Goal: Task Accomplishment & Management: Manage account settings

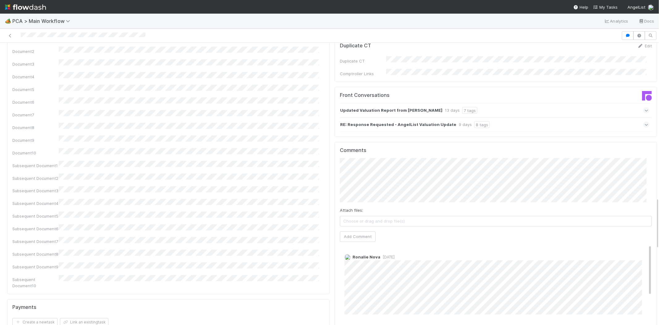
click at [632, 117] on div "RE: Response Requested - AngelList Valuation Update 9 days 8 tags" at bounding box center [495, 124] width 310 height 14
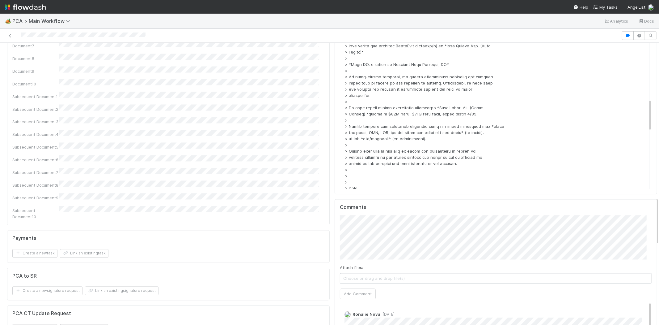
scroll to position [910, 0]
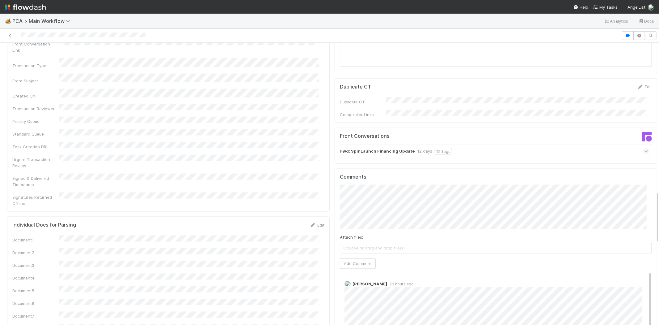
scroll to position [790, 0]
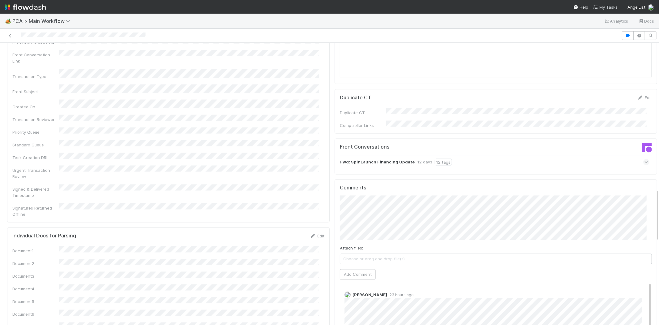
click at [603, 5] on span "My Tasks" at bounding box center [606, 7] width 24 height 5
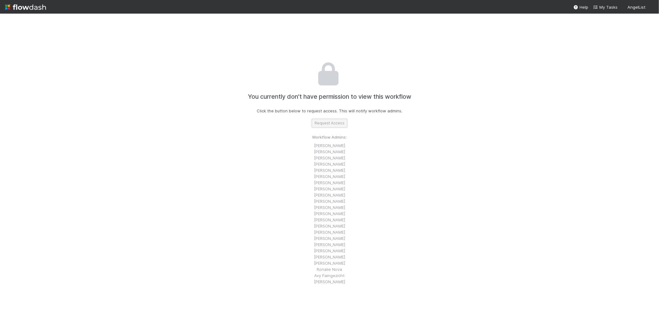
click at [317, 125] on button "Request Access" at bounding box center [330, 123] width 36 height 9
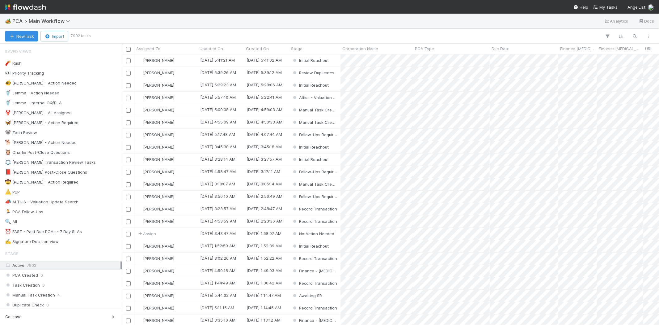
scroll to position [265, 532]
click at [608, 7] on span "My Tasks" at bounding box center [606, 7] width 24 height 5
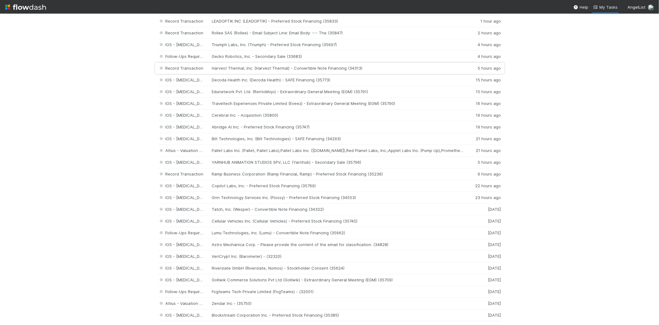
scroll to position [69, 0]
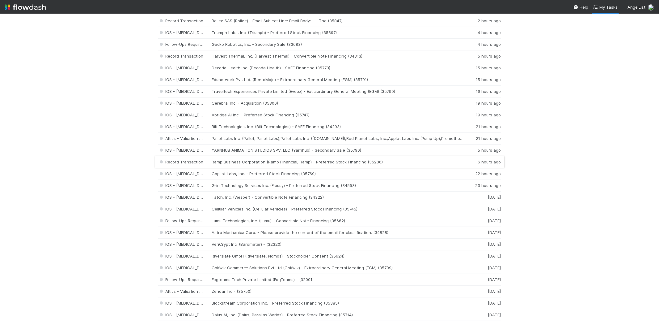
click at [317, 160] on div "Record Transaction Ramp Business Corporation (Ramp Financial, Ramp) - Preferred…" at bounding box center [329, 162] width 343 height 12
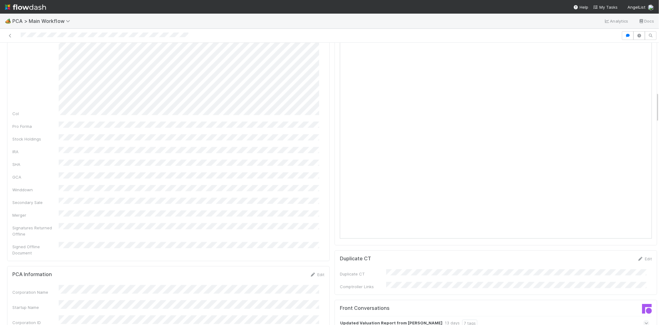
scroll to position [549, 0]
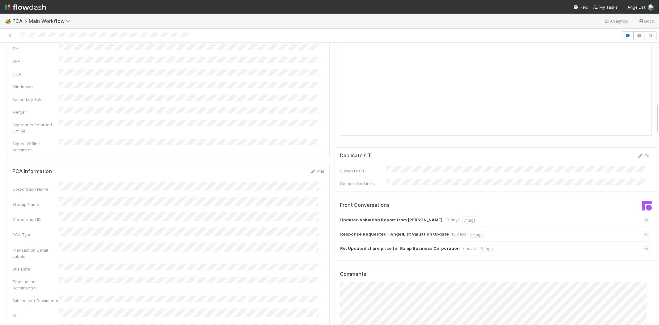
click at [645, 217] on icon at bounding box center [647, 220] width 4 height 6
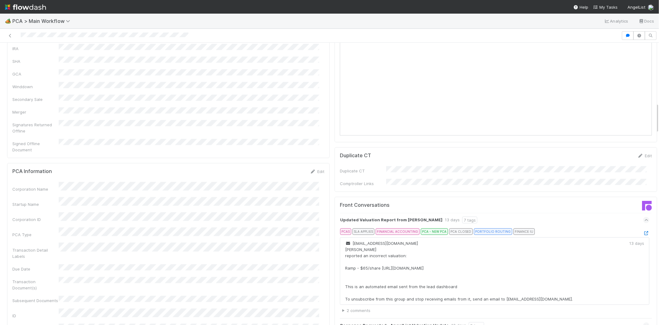
scroll to position [584, 0]
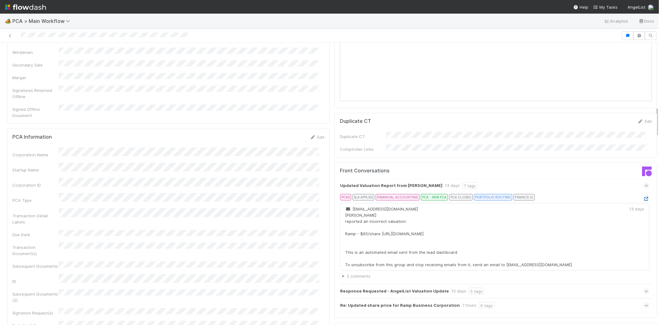
click at [644, 197] on icon at bounding box center [647, 199] width 6 height 4
click at [645, 288] on icon at bounding box center [647, 291] width 4 height 6
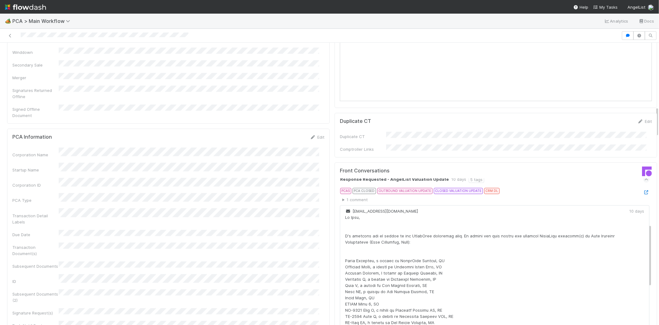
scroll to position [128, 0]
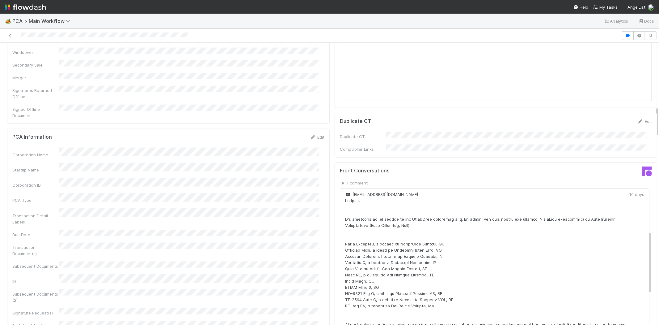
click at [644, 173] on icon at bounding box center [647, 175] width 6 height 4
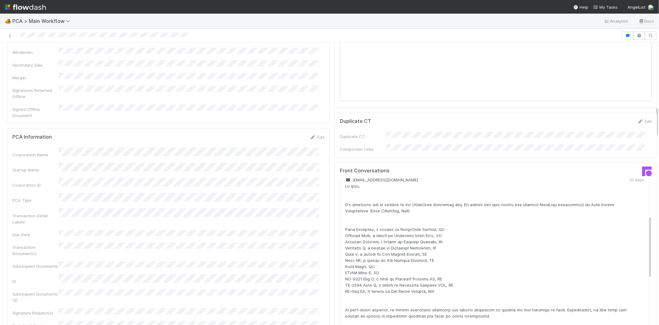
scroll to position [87, 0]
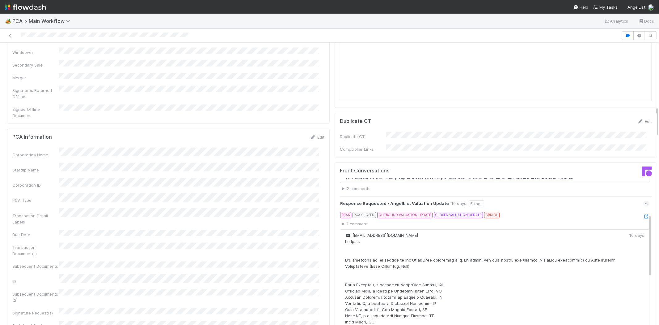
click at [645, 200] on icon at bounding box center [647, 203] width 4 height 6
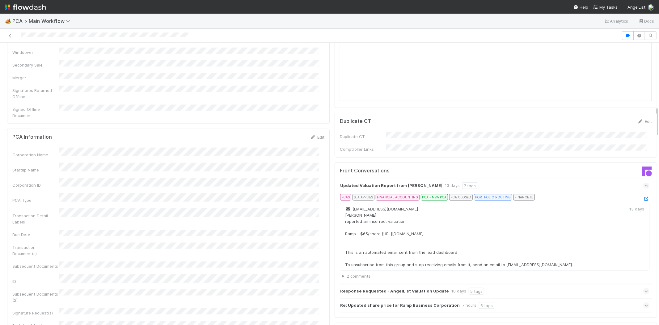
scroll to position [0, 0]
click at [645, 302] on icon at bounding box center [647, 305] width 4 height 6
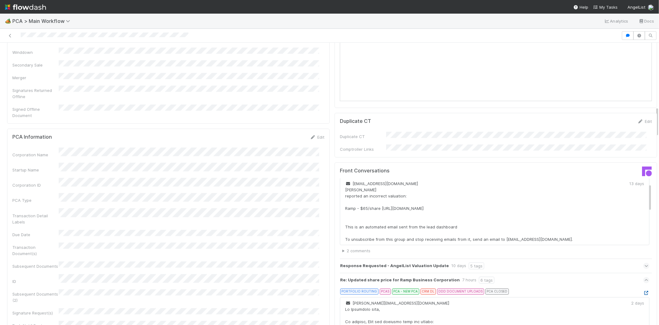
click at [644, 291] on icon at bounding box center [647, 293] width 6 height 4
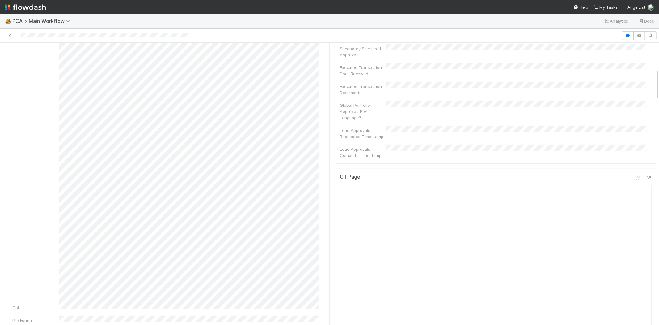
scroll to position [240, 0]
click at [646, 189] on icon at bounding box center [649, 191] width 6 height 4
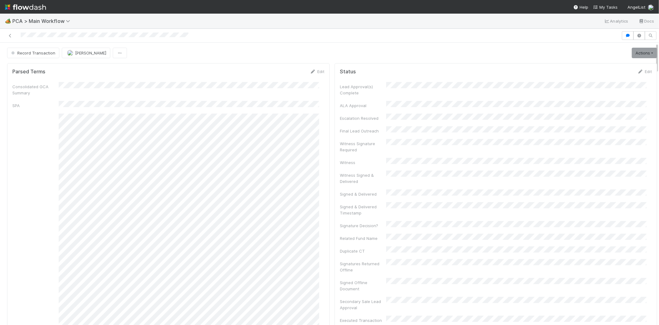
drag, startPoint x: 19, startPoint y: 36, endPoint x: 73, endPoint y: 40, distance: 53.6
click at [73, 40] on div at bounding box center [329, 36] width 659 height 14
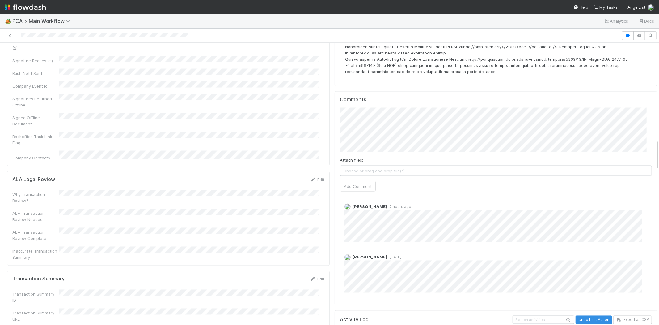
scroll to position [893, 0]
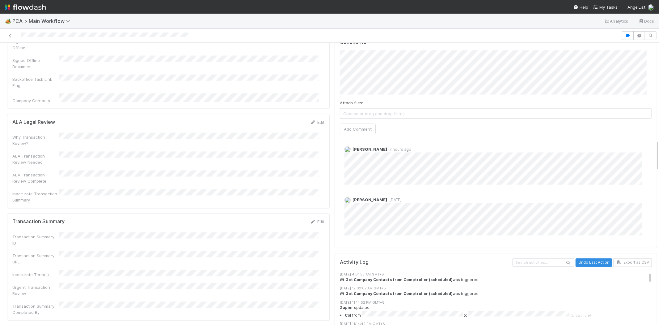
click at [316, 213] on div "Transaction Summary Edit Transaction Summary ID Transaction Summary URL Inaccur…" at bounding box center [168, 266] width 323 height 107
click at [315, 219] on link "Edit" at bounding box center [317, 221] width 15 height 5
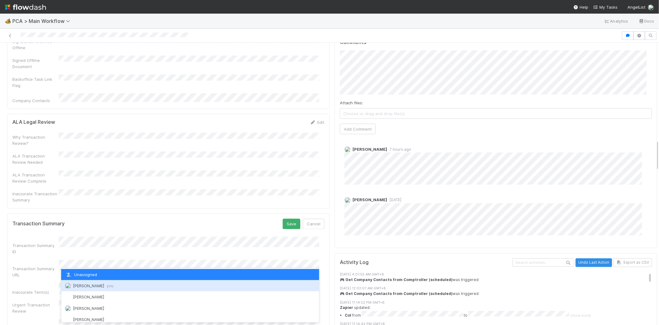
click at [146, 282] on div "Michael Capilitan you" at bounding box center [190, 285] width 258 height 11
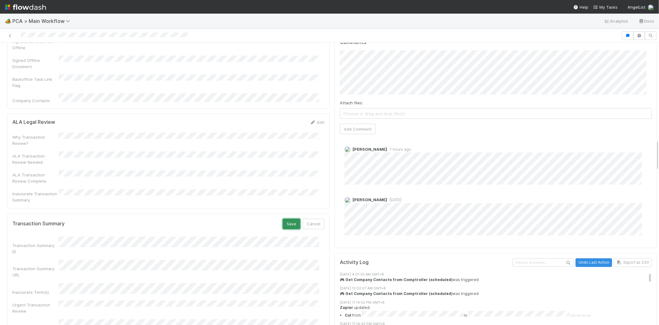
click at [288, 219] on button "Save" at bounding box center [292, 224] width 18 height 11
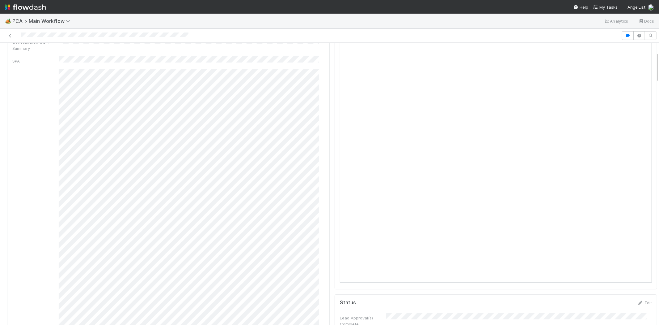
scroll to position [0, 0]
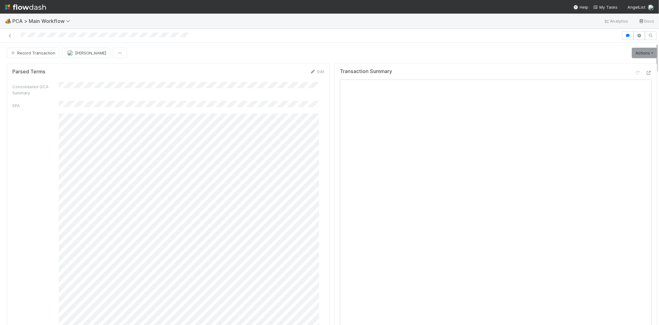
click at [73, 36] on div at bounding box center [310, 35] width 617 height 9
drag, startPoint x: 632, startPoint y: 53, endPoint x: 636, endPoint y: 53, distance: 3.4
click at [633, 53] on link "Actions" at bounding box center [644, 53] width 25 height 11
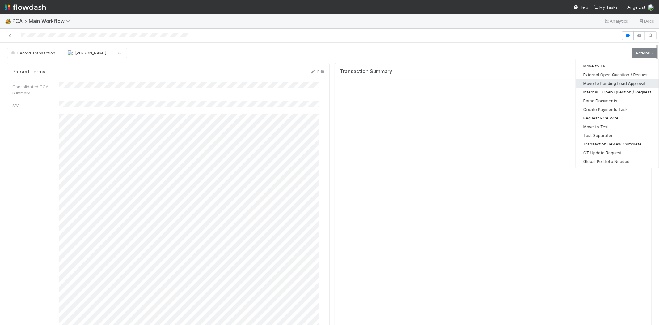
click at [605, 84] on button "Move to Pending Lead Approval" at bounding box center [617, 83] width 83 height 9
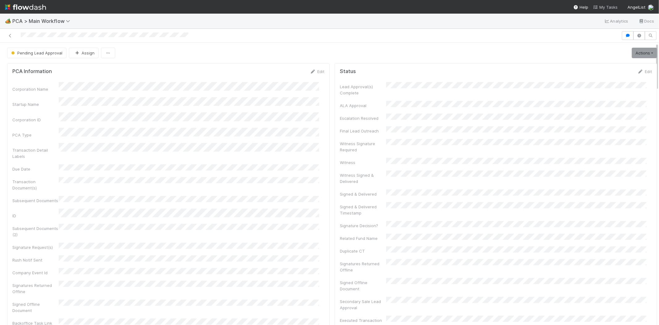
click at [604, 8] on span "My Tasks" at bounding box center [606, 7] width 24 height 5
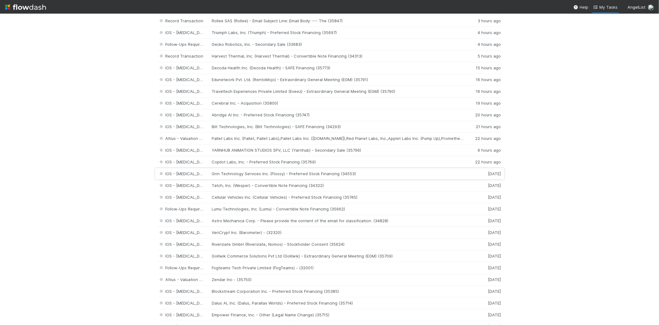
scroll to position [34, 0]
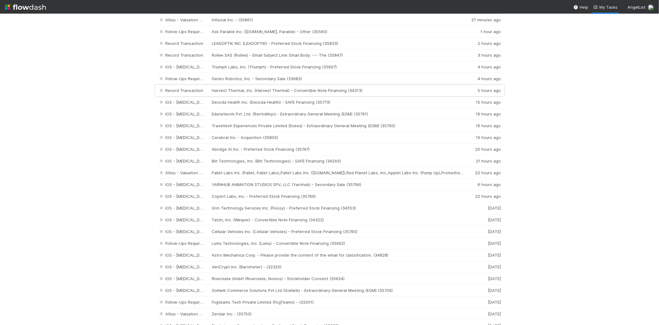
click at [299, 90] on div "Record Transaction Harvest Thermal, Inc. (Harvest Thermal) - Convertible Note F…" at bounding box center [329, 91] width 343 height 12
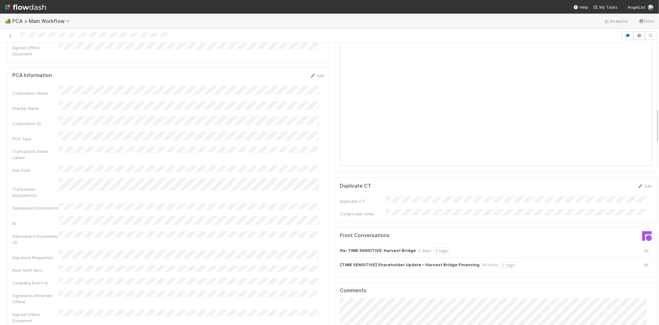
scroll to position [515, 0]
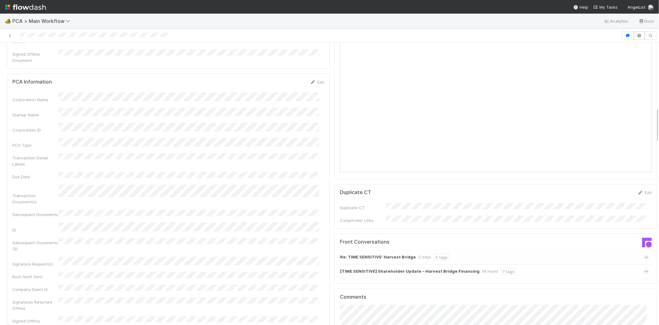
click at [645, 268] on icon at bounding box center [647, 271] width 4 height 6
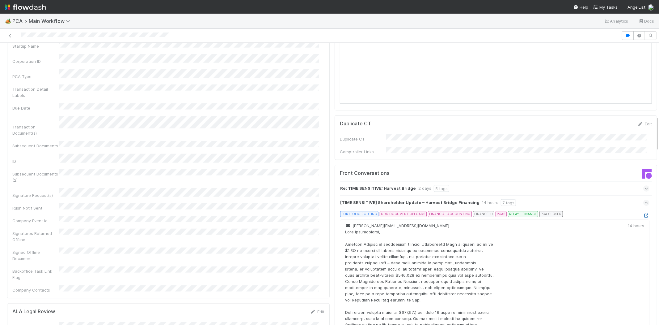
click at [644, 213] on icon at bounding box center [647, 215] width 6 height 4
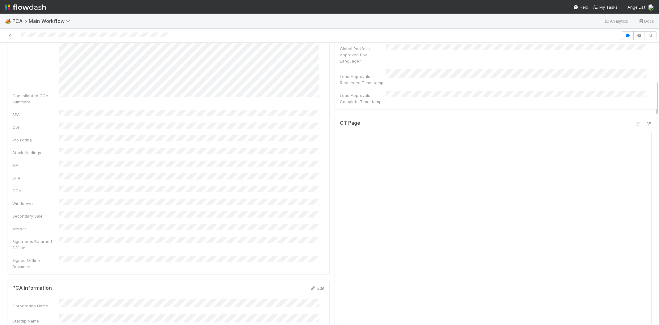
scroll to position [240, 0]
click at [646, 190] on div at bounding box center [649, 193] width 6 height 6
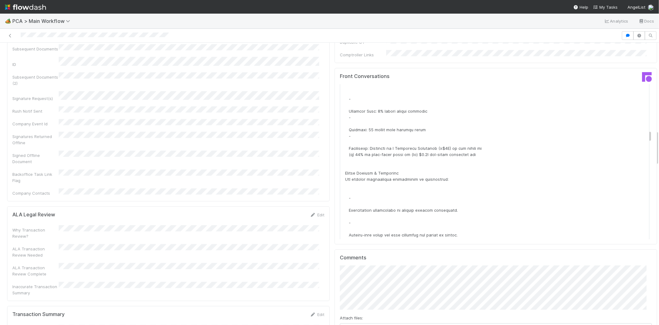
scroll to position [721, 0]
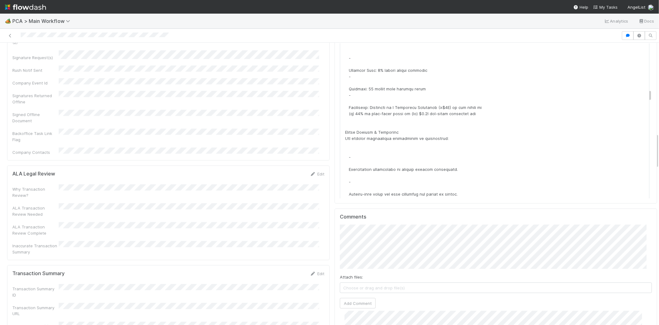
click at [314, 270] on div "Edit" at bounding box center [317, 273] width 15 height 6
click at [314, 271] on link "Edit" at bounding box center [317, 273] width 15 height 5
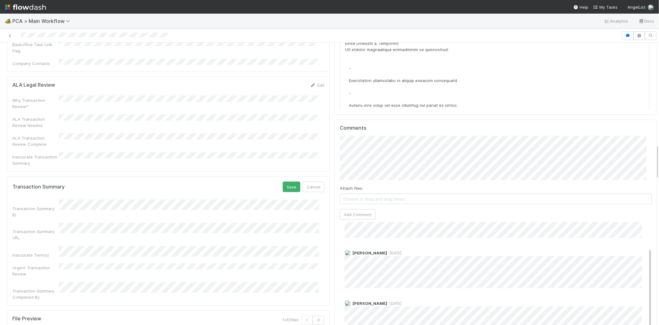
scroll to position [824, 0]
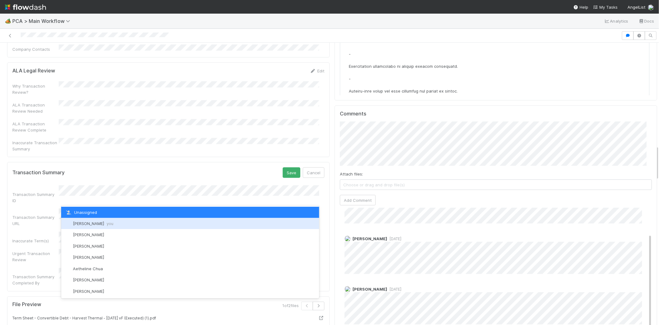
click at [130, 222] on div "Michael Capilitan you" at bounding box center [190, 223] width 258 height 11
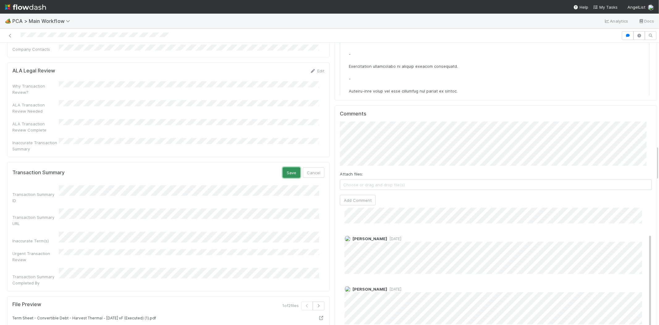
click at [287, 167] on button "Save" at bounding box center [292, 172] width 18 height 11
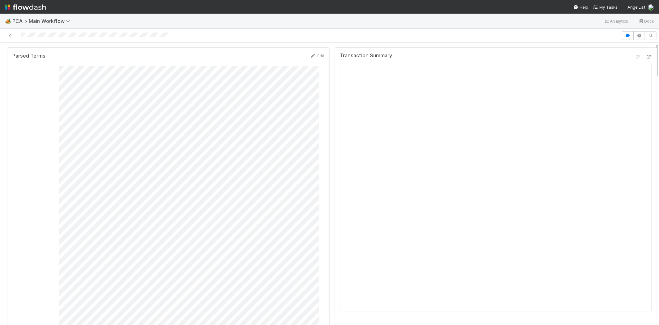
scroll to position [0, 0]
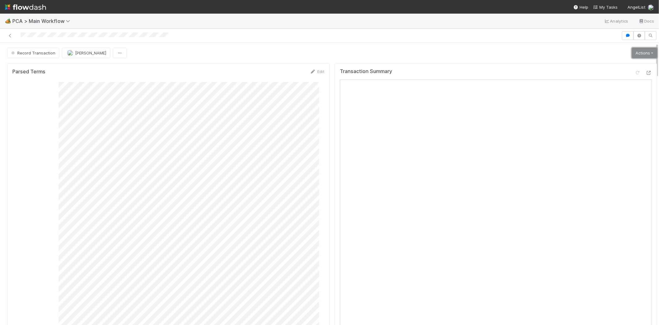
click at [633, 54] on link "Actions" at bounding box center [644, 53] width 25 height 11
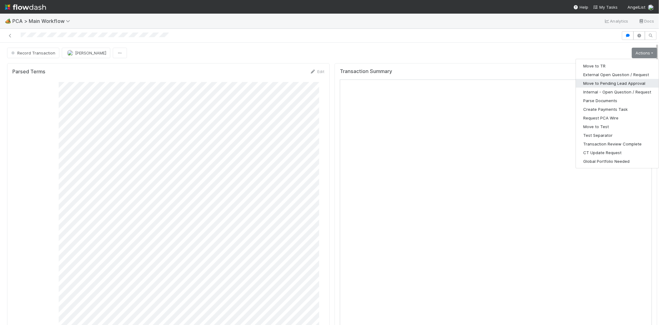
click at [590, 84] on button "Move to Pending Lead Approval" at bounding box center [617, 83] width 83 height 9
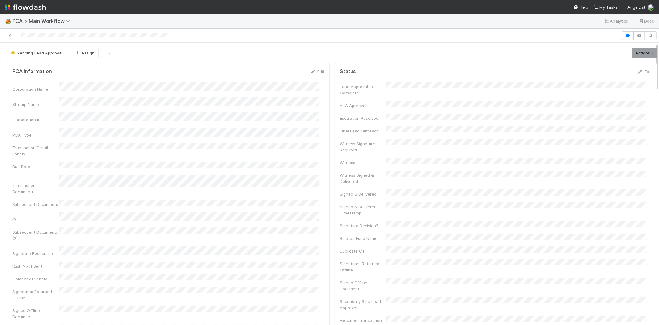
drag, startPoint x: 601, startPoint y: 6, endPoint x: 590, endPoint y: 6, distance: 10.8
click at [601, 6] on span "My Tasks" at bounding box center [606, 7] width 24 height 5
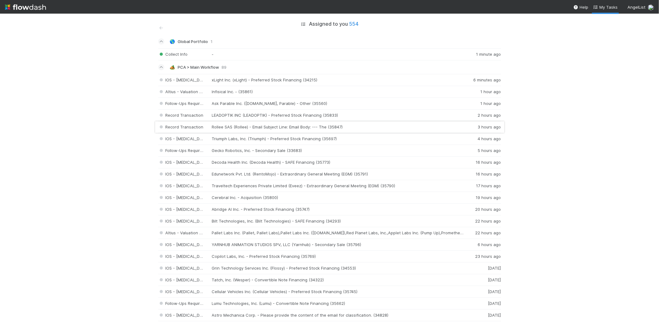
click at [303, 126] on div "Record Transaction Rollee SAS (Rollee) - Email Subject Line: Email Body: --- Th…" at bounding box center [329, 127] width 343 height 12
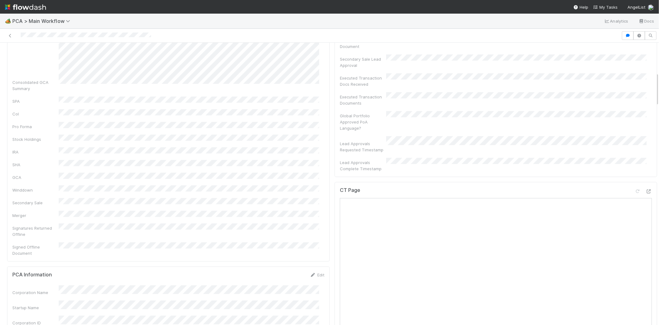
scroll to position [240, 0]
click at [646, 191] on icon at bounding box center [649, 193] width 6 height 4
drag, startPoint x: 19, startPoint y: 34, endPoint x: 41, endPoint y: 32, distance: 21.8
click at [41, 32] on div at bounding box center [310, 35] width 617 height 9
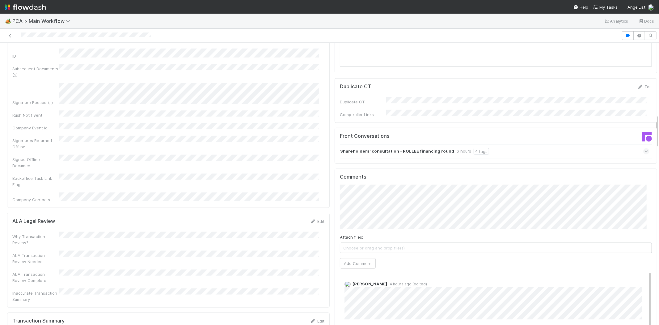
scroll to position [687, 0]
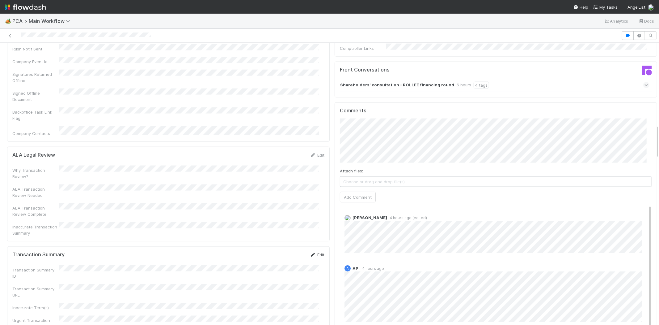
click at [316, 252] on link "Edit" at bounding box center [317, 254] width 15 height 5
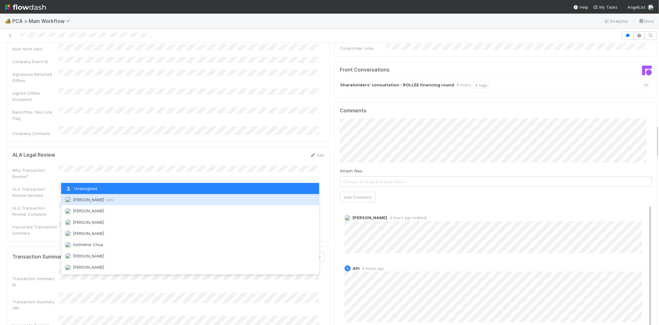
click at [119, 198] on div "Michael Capilitan you" at bounding box center [190, 199] width 258 height 11
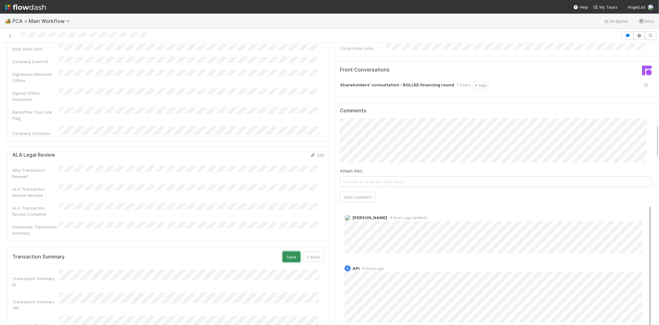
click at [283, 251] on button "Save" at bounding box center [292, 256] width 18 height 11
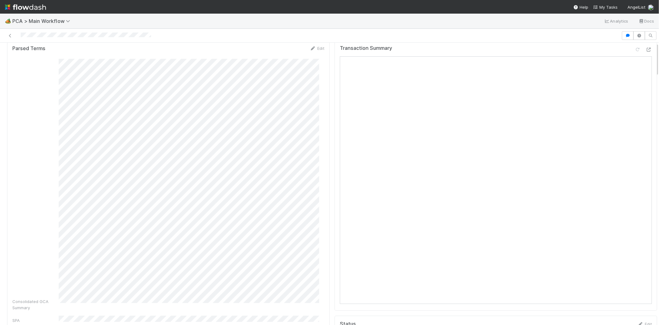
scroll to position [0, 0]
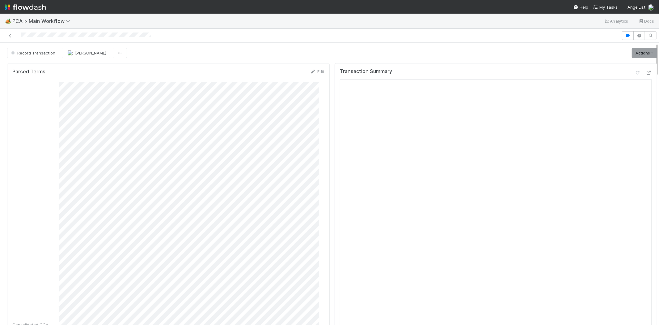
click at [40, 36] on div at bounding box center [310, 35] width 617 height 9
click at [639, 54] on link "Actions" at bounding box center [644, 53] width 25 height 11
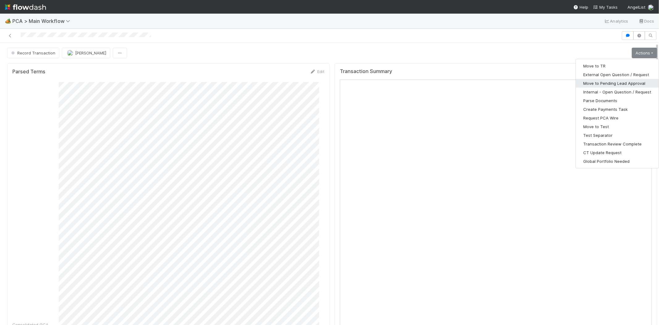
click at [595, 83] on button "Move to Pending Lead Approval" at bounding box center [617, 83] width 83 height 9
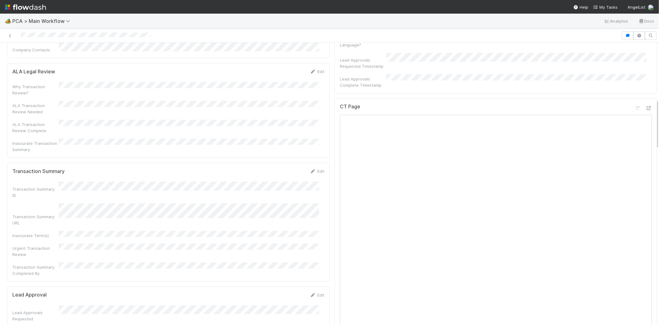
scroll to position [343, 0]
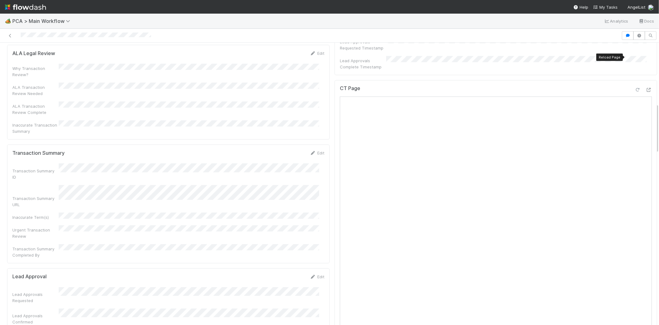
click at [635, 88] on icon at bounding box center [638, 90] width 6 height 4
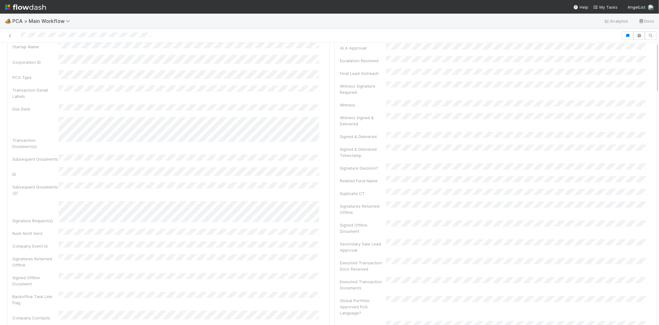
scroll to position [0, 0]
click at [607, 6] on span "My Tasks" at bounding box center [606, 7] width 24 height 5
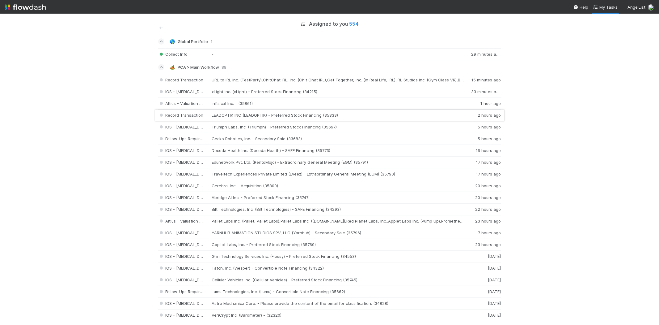
click at [274, 113] on div "Record Transaction LEADOPTIK INC (LEADOPTIK) - Preferred Stock Financing (35833…" at bounding box center [329, 115] width 343 height 12
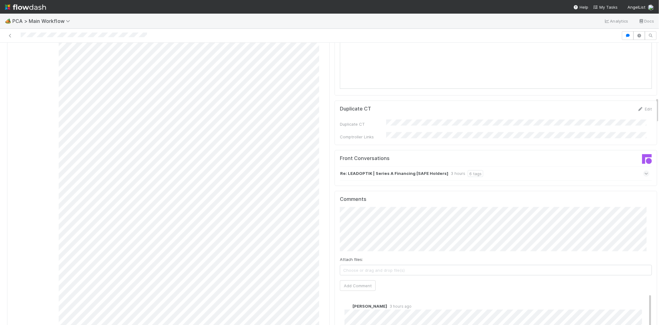
scroll to position [584, 0]
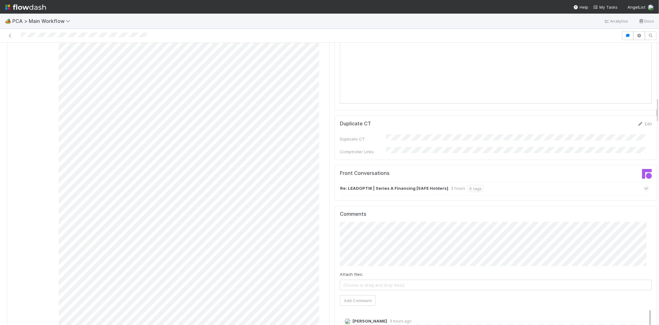
click at [645, 185] on icon at bounding box center [647, 188] width 4 height 6
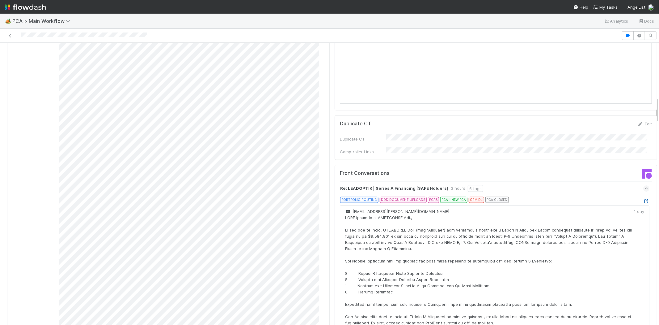
click at [644, 199] on icon at bounding box center [647, 201] width 6 height 4
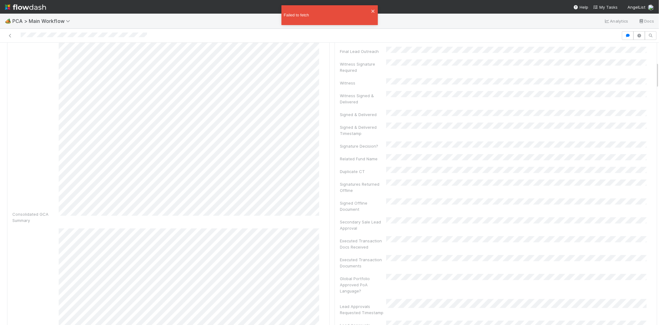
scroll to position [206, 0]
click at [375, 11] on icon "close" at bounding box center [373, 11] width 4 height 5
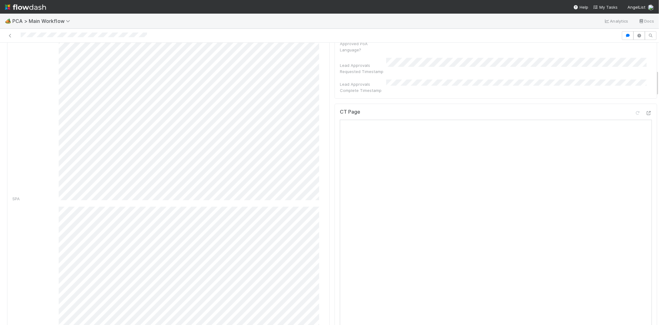
scroll to position [275, 0]
click at [646, 156] on div at bounding box center [649, 159] width 6 height 6
click at [646, 122] on icon at bounding box center [649, 124] width 6 height 4
click at [50, 36] on div at bounding box center [310, 35] width 617 height 9
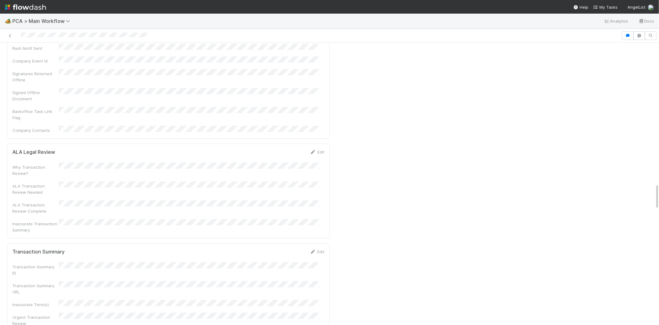
scroll to position [1546, 0]
click at [312, 214] on link "Edit" at bounding box center [317, 216] width 15 height 5
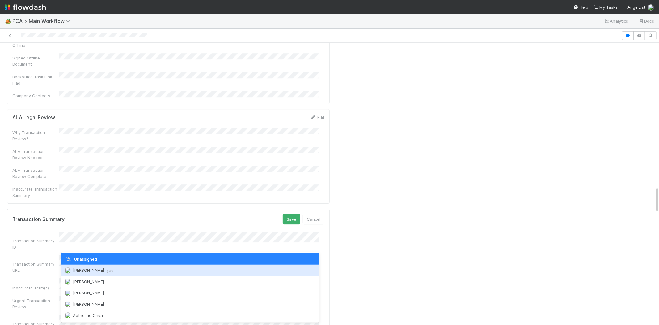
click at [111, 270] on span "you" at bounding box center [110, 269] width 7 height 5
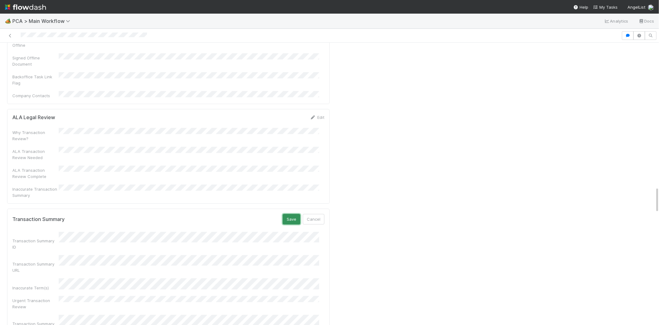
click at [283, 214] on button "Save" at bounding box center [292, 219] width 18 height 11
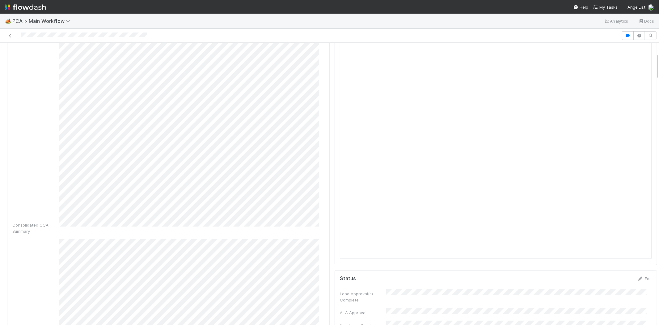
scroll to position [0, 0]
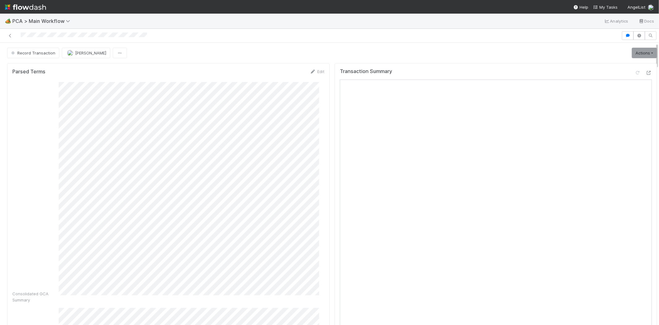
click at [51, 35] on div at bounding box center [310, 35] width 617 height 9
click at [633, 55] on link "Actions" at bounding box center [644, 53] width 25 height 11
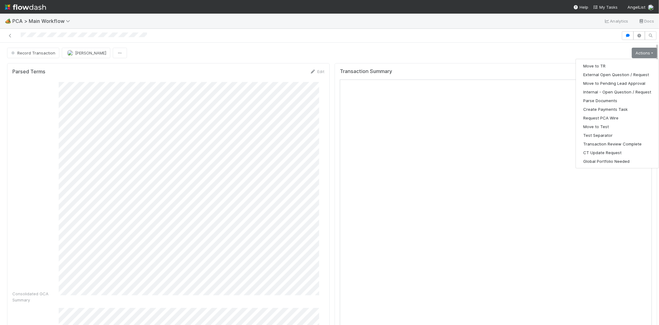
click at [569, 54] on div "Record Transaction Michael Capilitan Actions Move to TR External Open Question …" at bounding box center [332, 53] width 650 height 11
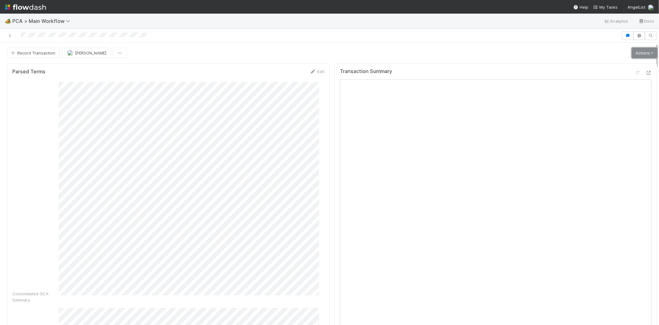
click at [632, 51] on link "Actions" at bounding box center [644, 53] width 25 height 11
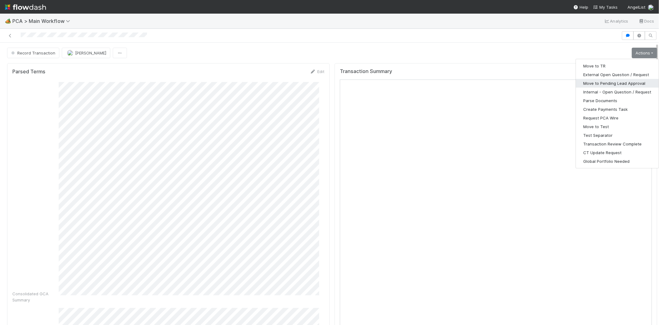
click at [590, 82] on button "Move to Pending Lead Approval" at bounding box center [617, 83] width 83 height 9
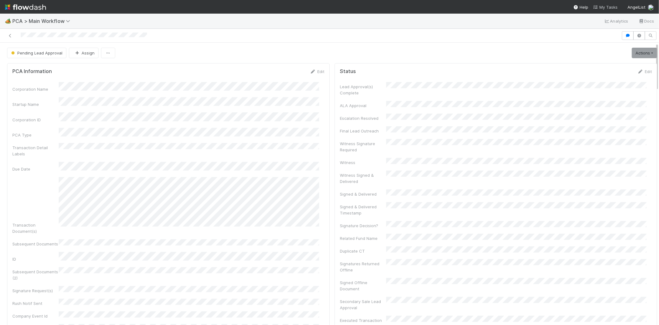
click at [603, 6] on span "My Tasks" at bounding box center [606, 7] width 24 height 5
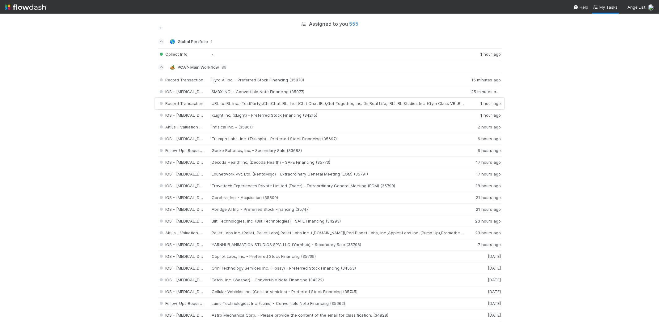
click at [360, 102] on div "Record Transaction URL to IRL Inc. (TestParty),ChitChat IRL, Inc. (Chit Chat IR…" at bounding box center [329, 104] width 343 height 12
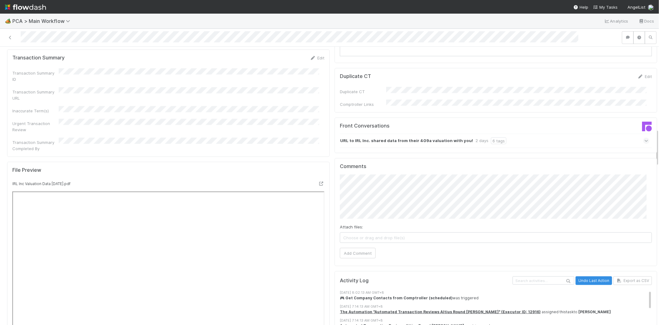
scroll to position [584, 0]
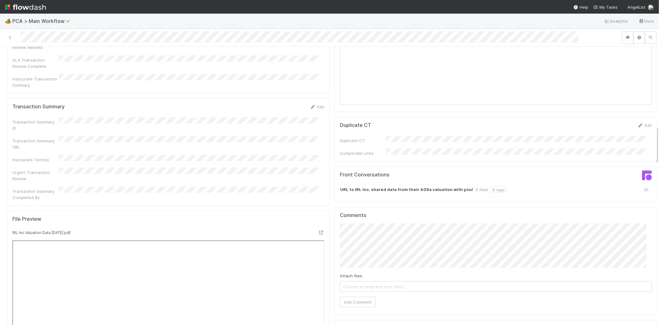
click at [645, 186] on icon at bounding box center [647, 189] width 4 height 6
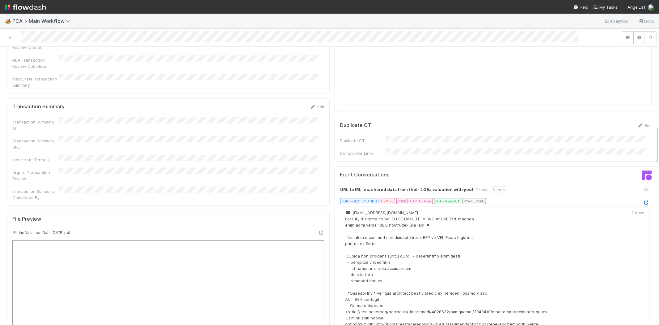
click at [644, 200] on icon at bounding box center [647, 202] width 6 height 4
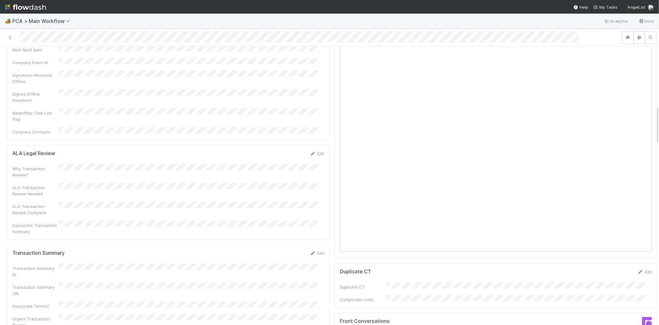
scroll to position [378, 0]
click at [605, 5] on span "My Tasks" at bounding box center [606, 7] width 24 height 5
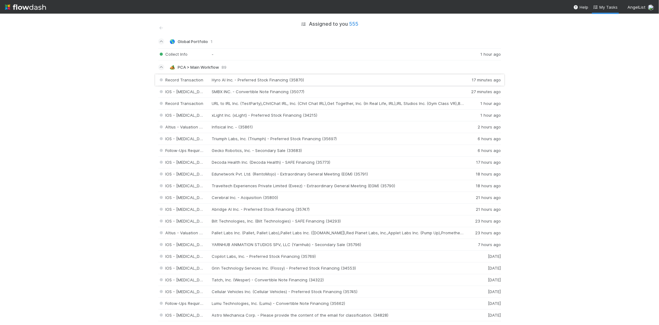
click at [261, 78] on div "Record Transaction Hyro AI Inc. - Preferred Stock Financing (35870) 17 minutes …" at bounding box center [329, 80] width 343 height 12
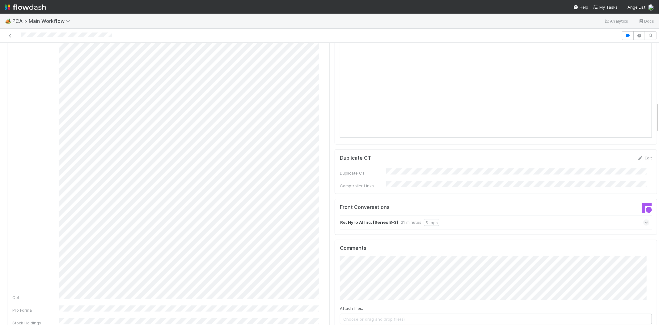
scroll to position [549, 0]
click at [645, 222] on icon at bounding box center [647, 225] width 4 height 6
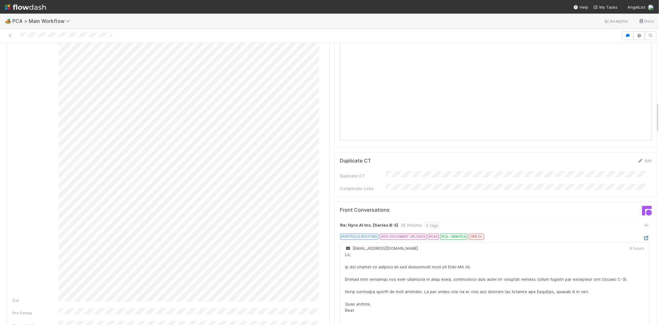
click at [644, 236] on icon at bounding box center [647, 238] width 6 height 4
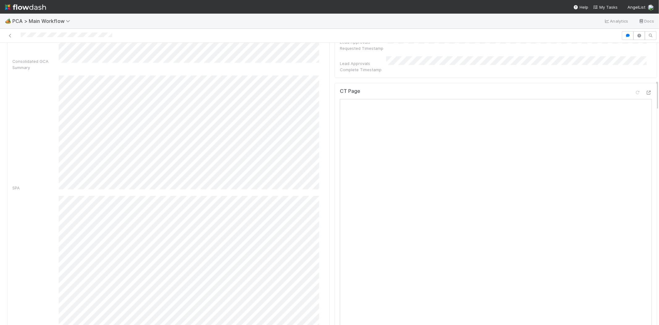
scroll to position [240, 0]
click at [646, 194] on icon at bounding box center [649, 196] width 6 height 4
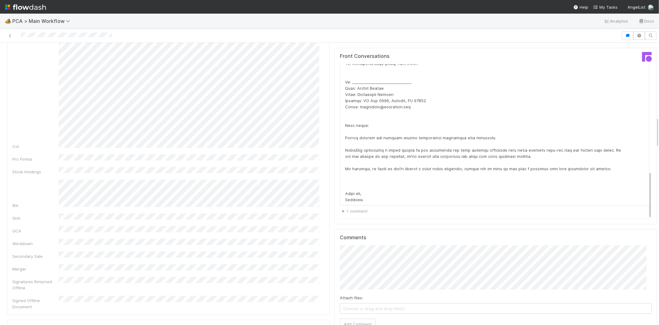
scroll to position [687, 0]
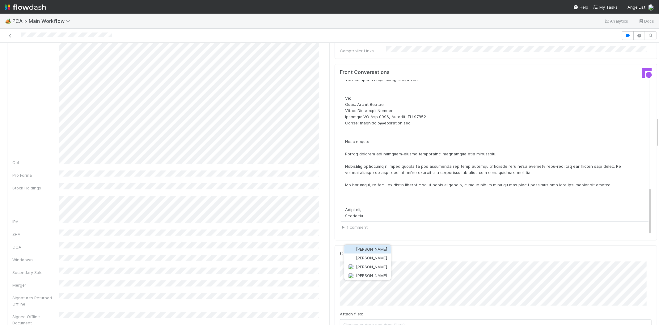
click at [372, 273] on span "[PERSON_NAME]" at bounding box center [371, 275] width 31 height 5
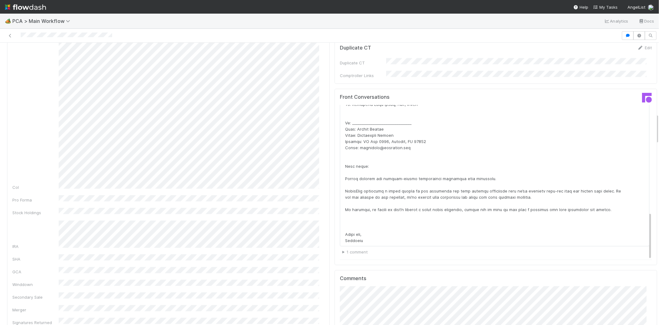
scroll to position [653, 0]
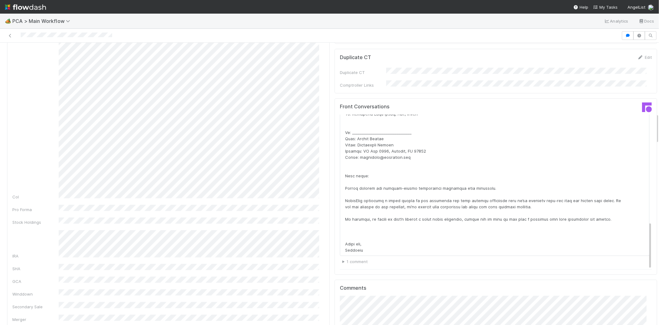
click at [45, 36] on div at bounding box center [310, 35] width 617 height 9
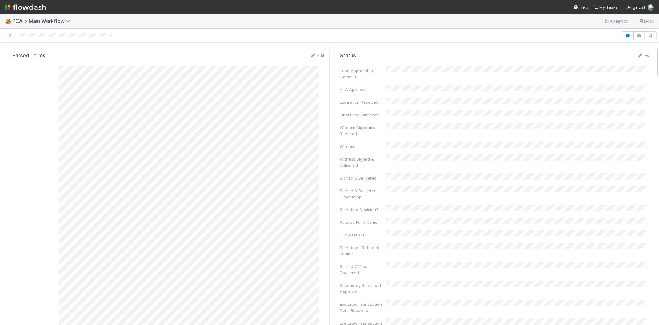
scroll to position [0, 0]
click at [44, 54] on span "Record Transaction" at bounding box center [32, 52] width 45 height 5
click at [50, 68] on span "Internal - Open Question / Request" at bounding box center [46, 68] width 75 height 5
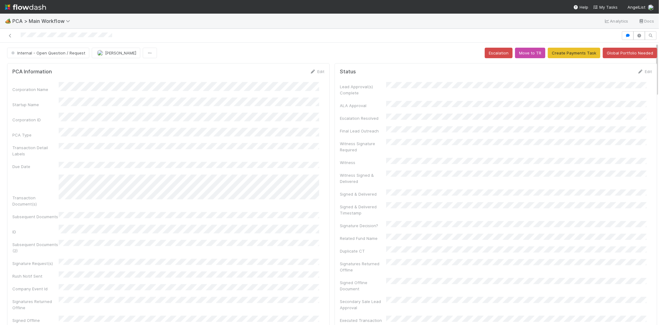
scroll to position [80, 0]
click at [43, 54] on span "Internal - Open Question / Request" at bounding box center [47, 52] width 75 height 5
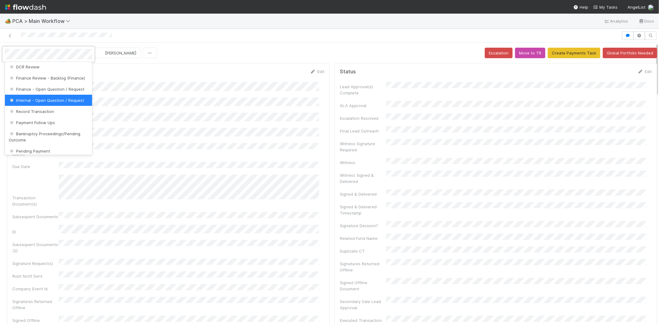
scroll to position [315, 0]
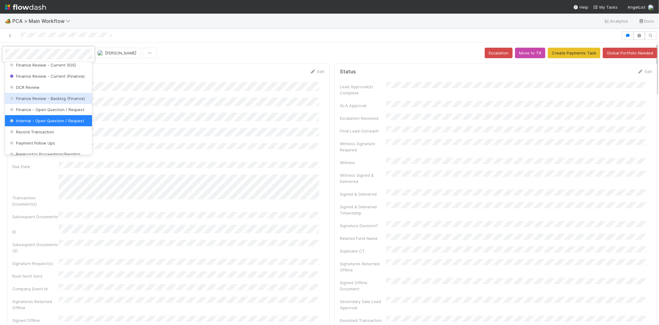
click at [156, 101] on div at bounding box center [329, 162] width 659 height 325
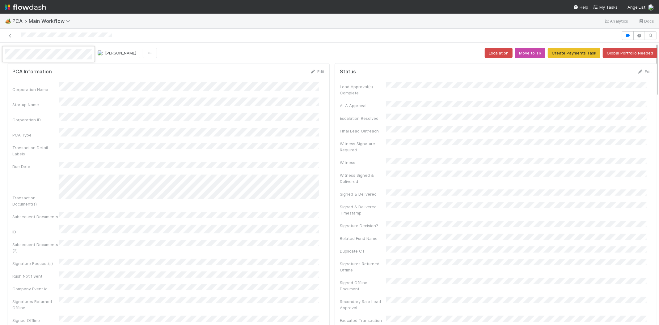
drag, startPoint x: 297, startPoint y: 34, endPoint x: 317, endPoint y: 30, distance: 20.6
click at [297, 34] on div at bounding box center [329, 162] width 659 height 325
click at [607, 6] on span "My Tasks" at bounding box center [606, 7] width 24 height 5
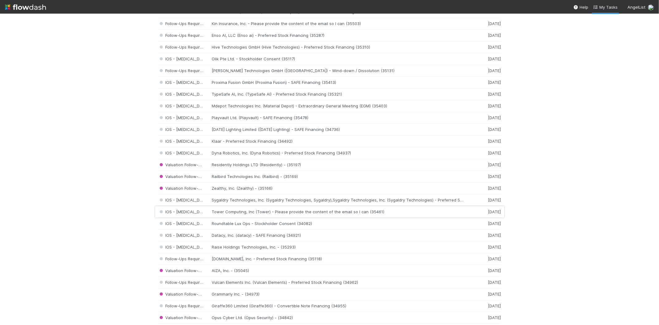
scroll to position [618, 0]
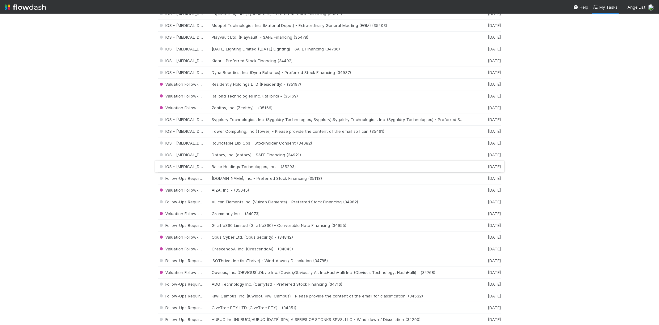
click at [241, 168] on div "IOS - ICU Raise Holdings Technologies, Inc. - (35293) 1 week ago" at bounding box center [329, 167] width 343 height 12
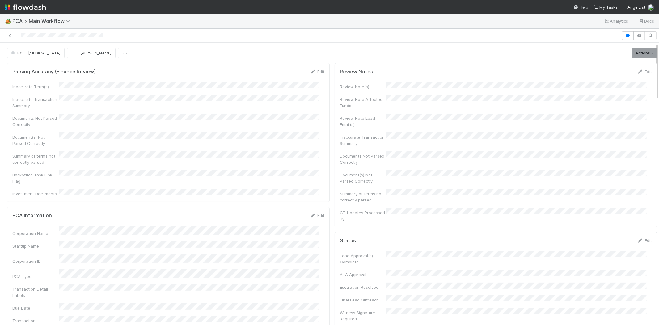
drag, startPoint x: 603, startPoint y: 7, endPoint x: 576, endPoint y: 10, distance: 27.3
click at [603, 7] on span "My Tasks" at bounding box center [606, 7] width 24 height 5
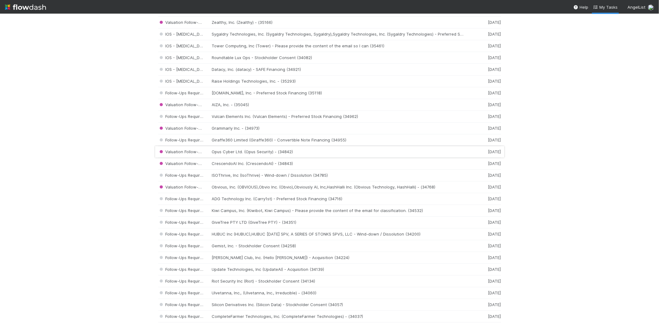
scroll to position [687, 0]
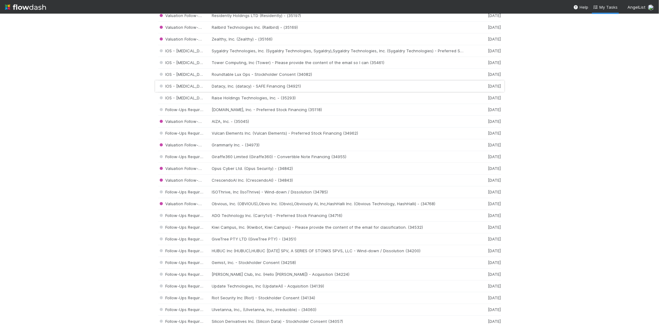
click at [225, 88] on div "IOS - ICU Datacy, Inc. (datacy) - SAFE Financing (34921) 1 week ago" at bounding box center [329, 86] width 343 height 12
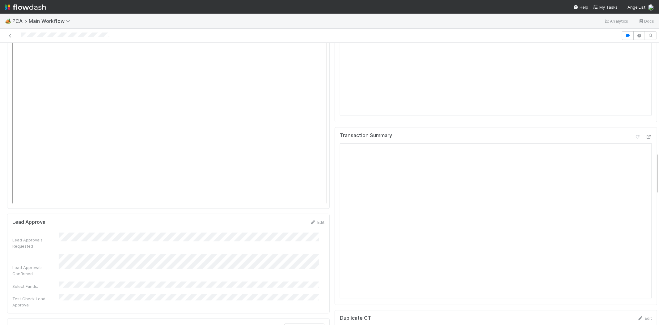
scroll to position [739, 0]
click at [646, 139] on icon at bounding box center [649, 141] width 6 height 4
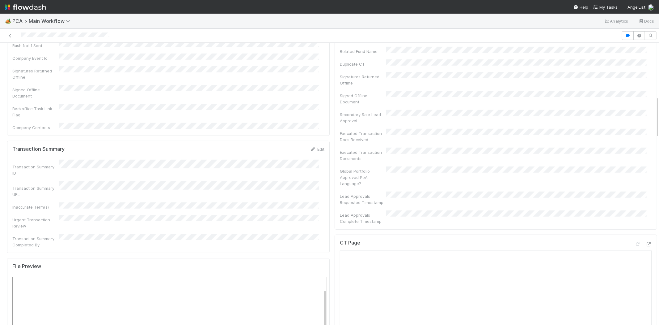
scroll to position [601, 0]
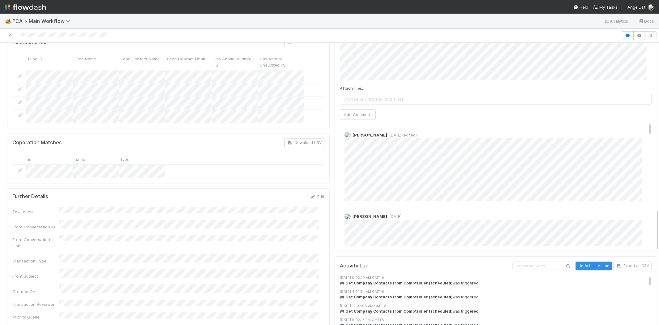
drag, startPoint x: 652, startPoint y: 163, endPoint x: 642, endPoint y: 240, distance: 77.9
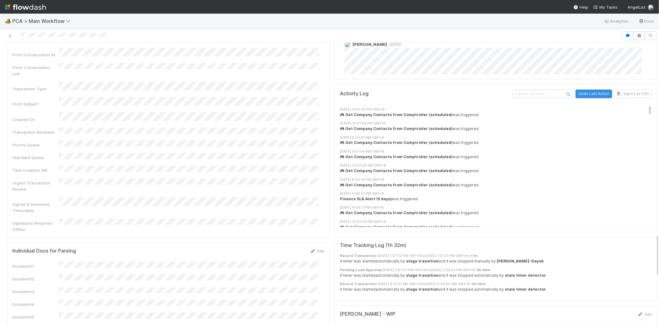
scroll to position [34, 0]
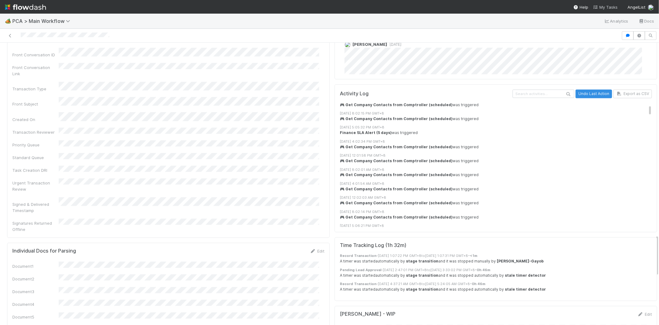
drag, startPoint x: 611, startPoint y: 7, endPoint x: 597, endPoint y: 8, distance: 13.3
click at [611, 7] on span "My Tasks" at bounding box center [606, 7] width 24 height 5
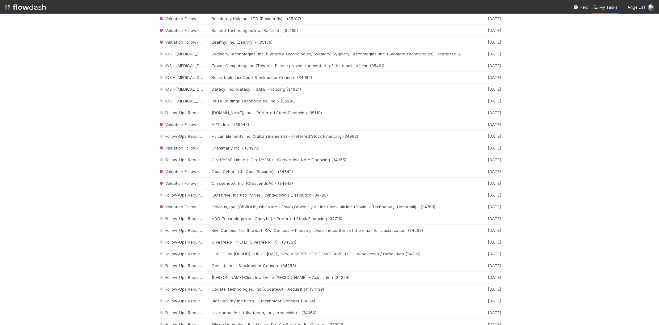
scroll to position [584, 0]
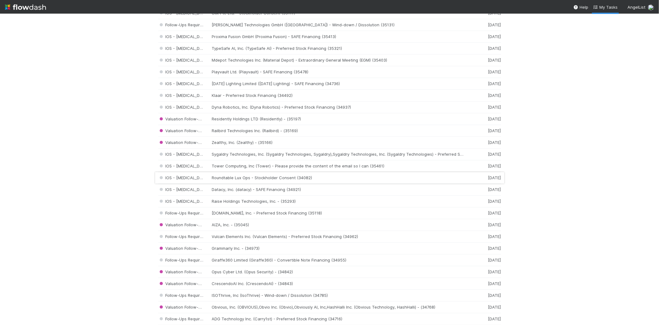
click at [264, 180] on div "IOS - ICU Roundtable Lux Ops - Stockholder Consent (34082) 1 week ago" at bounding box center [329, 178] width 343 height 12
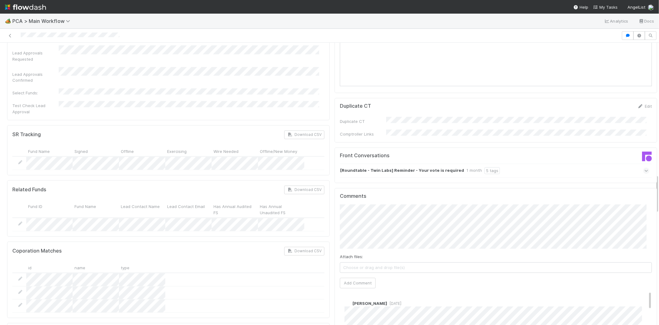
scroll to position [962, 0]
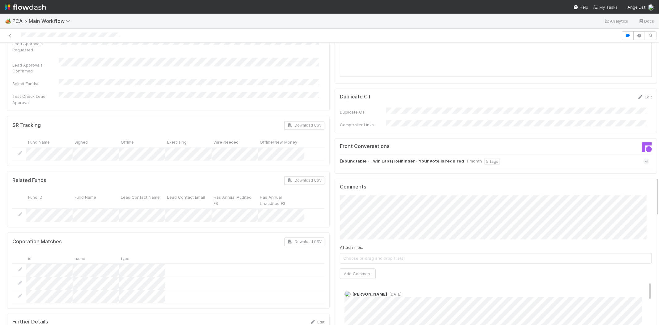
click at [609, 8] on span "My Tasks" at bounding box center [606, 7] width 24 height 5
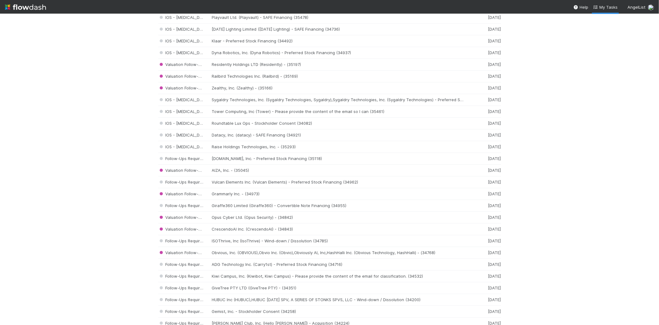
scroll to position [653, 0]
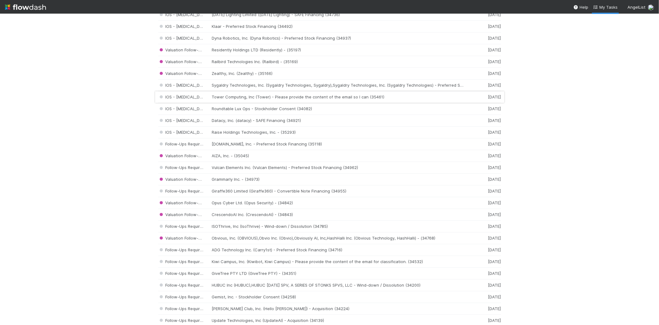
click at [247, 97] on div "IOS - ICU Tower Computing, Inc (Tower) - Please provide the content of the emai…" at bounding box center [329, 97] width 343 height 12
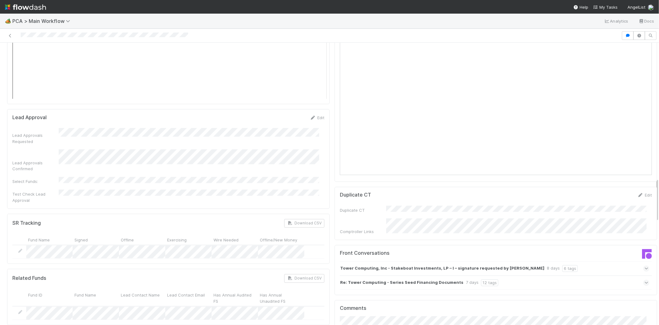
scroll to position [859, 0]
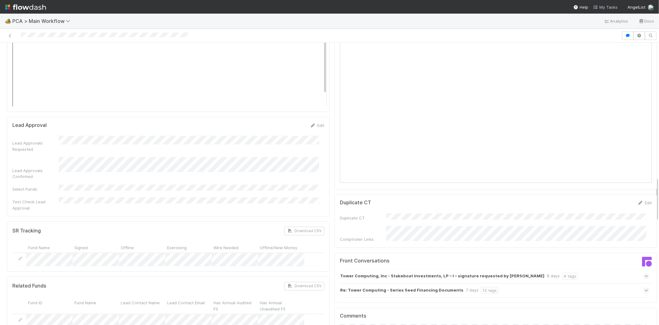
click at [610, 8] on span "My Tasks" at bounding box center [606, 7] width 24 height 5
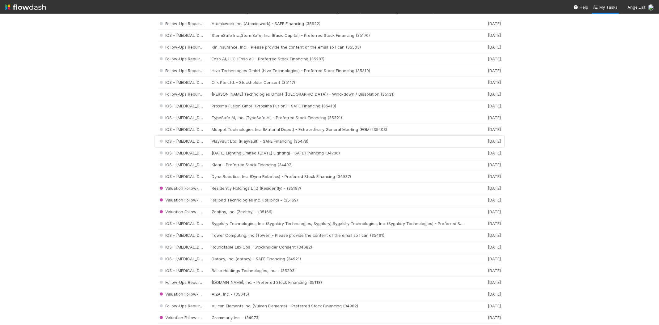
scroll to position [515, 0]
click at [260, 226] on div "IOS - ICU Sygaldry Technologies, Inc. (Sygaldry Technologies, Sygaldry),Sygaldr…" at bounding box center [329, 223] width 343 height 12
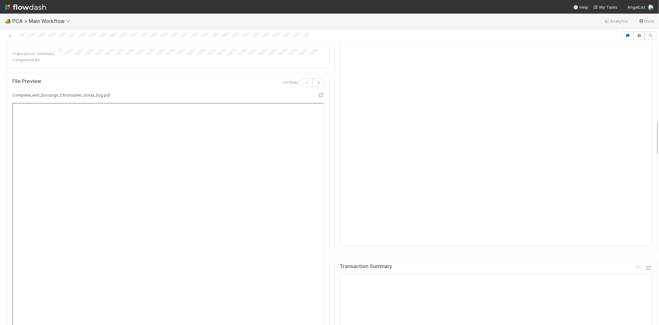
scroll to position [584, 0]
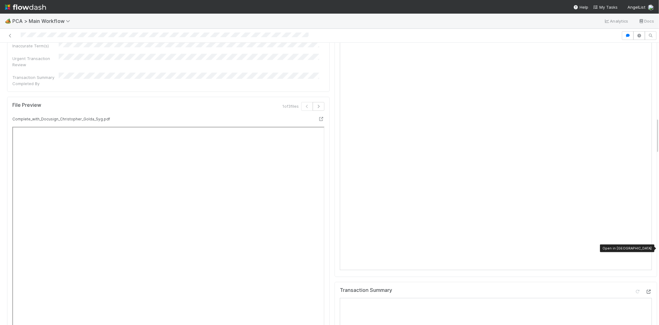
click at [646, 289] on icon at bounding box center [649, 291] width 6 height 4
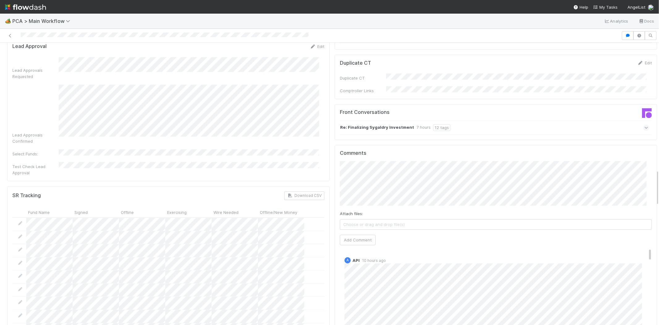
scroll to position [996, 0]
drag, startPoint x: 640, startPoint y: 208, endPoint x: 641, endPoint y: 195, distance: 13.0
click at [641, 195] on div "Comments Attach files: Choose or drag and drop file(s) Add Comment A API 10 hou…" at bounding box center [496, 257] width 312 height 221
drag, startPoint x: 640, startPoint y: 199, endPoint x: 641, endPoint y: 194, distance: 5.0
click at [641, 194] on div "Comments Attach files: Choose or drag and drop file(s) Add Comment A API 10 hou…" at bounding box center [496, 257] width 312 height 221
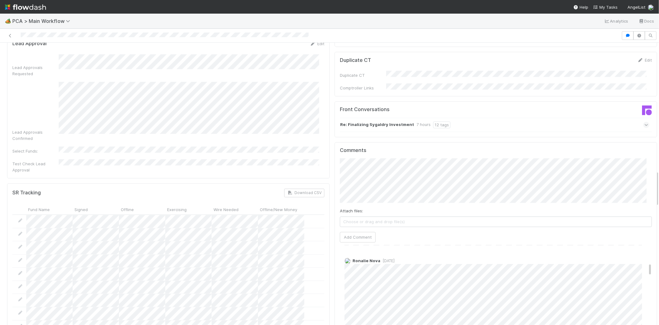
scroll to position [172, 0]
click at [604, 5] on span "My Tasks" at bounding box center [606, 7] width 24 height 5
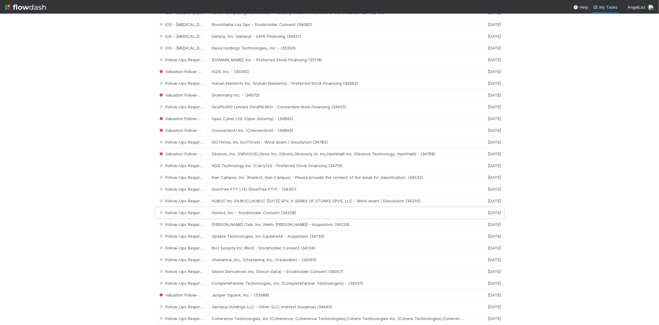
scroll to position [687, 0]
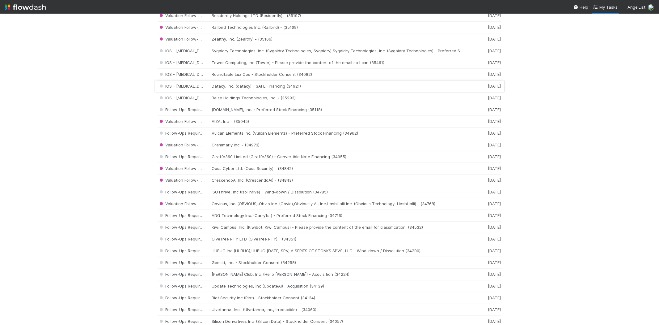
click at [251, 84] on div "IOS - ICU Datacy, Inc. (datacy) - SAFE Financing (34921) 1 week ago" at bounding box center [329, 86] width 343 height 12
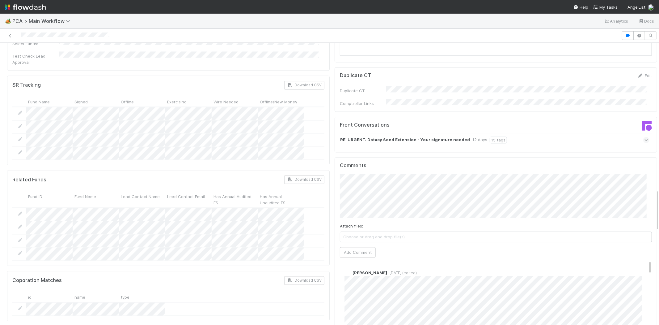
scroll to position [996, 0]
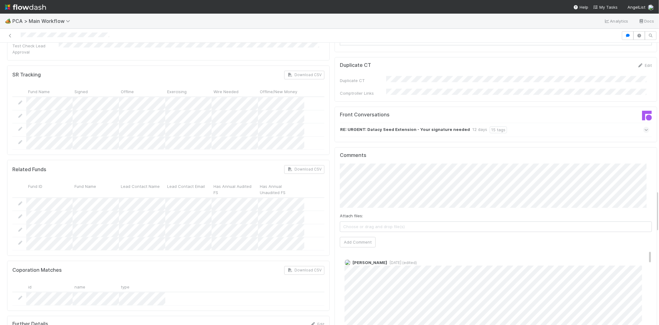
click at [608, 6] on span "My Tasks" at bounding box center [606, 7] width 24 height 5
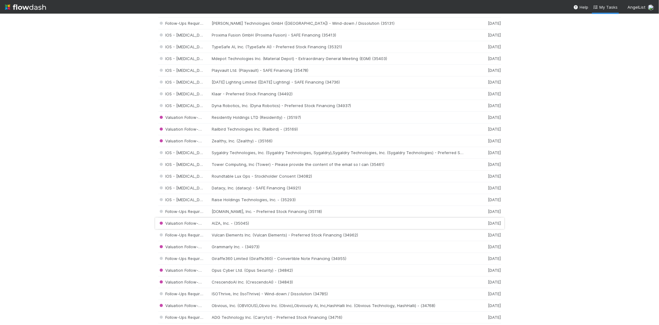
scroll to position [618, 0]
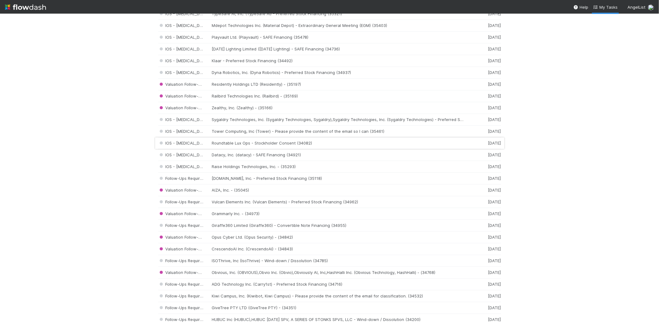
click at [247, 145] on div "IOS - ICU Roundtable Lux Ops - Stockholder Consent (34082) 1 week ago" at bounding box center [329, 143] width 343 height 12
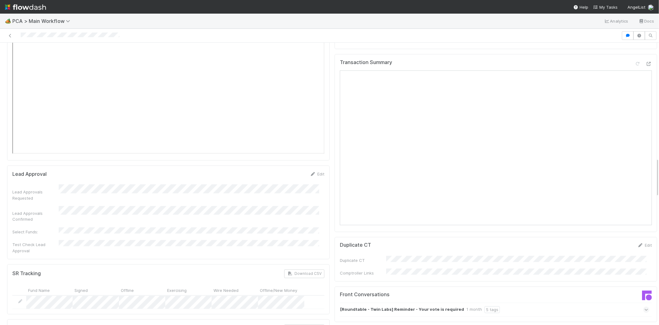
scroll to position [824, 0]
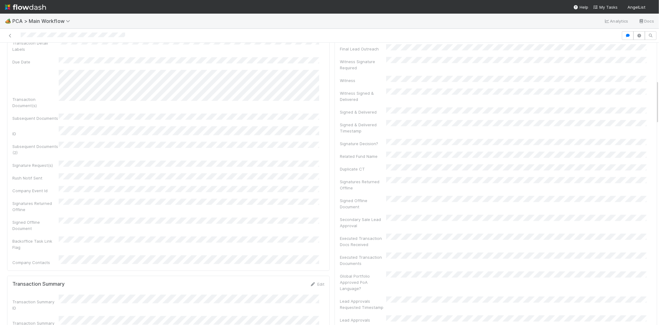
scroll to position [240, 0]
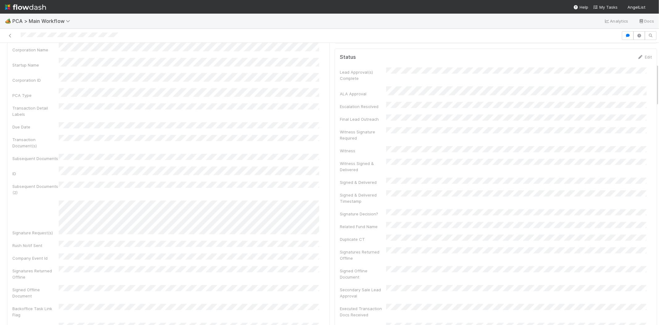
scroll to position [137, 0]
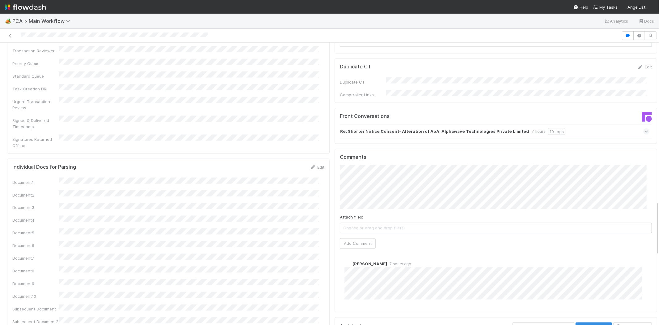
scroll to position [824, 0]
click at [645, 127] on icon at bounding box center [647, 130] width 4 height 6
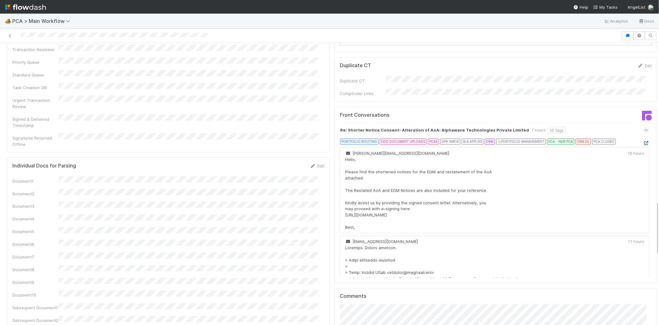
click at [644, 141] on icon at bounding box center [647, 143] width 6 height 4
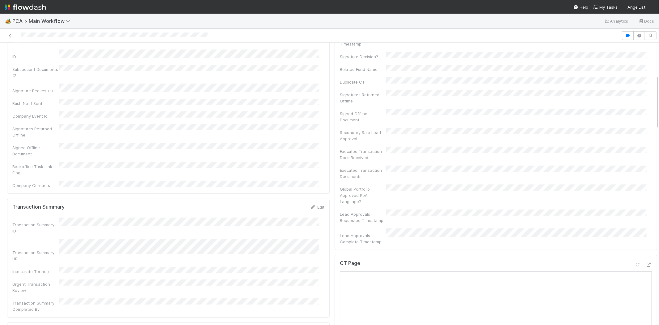
scroll to position [240, 0]
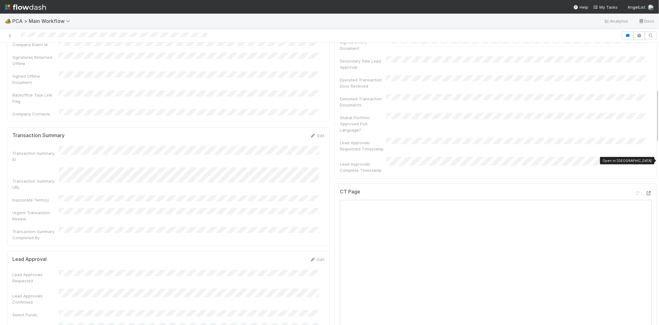
click at [646, 191] on icon at bounding box center [649, 193] width 6 height 4
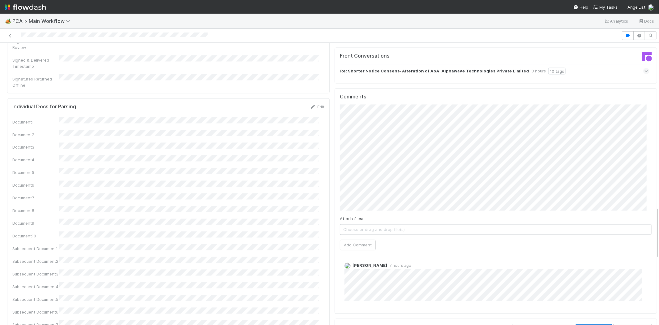
scroll to position [893, 0]
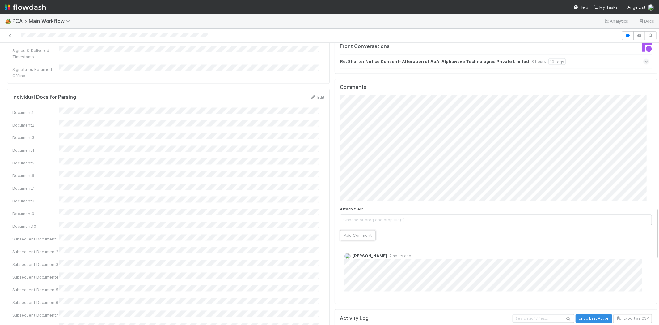
drag, startPoint x: 361, startPoint y: 199, endPoint x: 422, endPoint y: 169, distance: 67.5
click at [403, 201] on div "Attach files: Choose or drag and drop file(s) Add Comment" at bounding box center [496, 168] width 312 height 146
click at [360, 230] on button "Add Comment" at bounding box center [358, 235] width 36 height 11
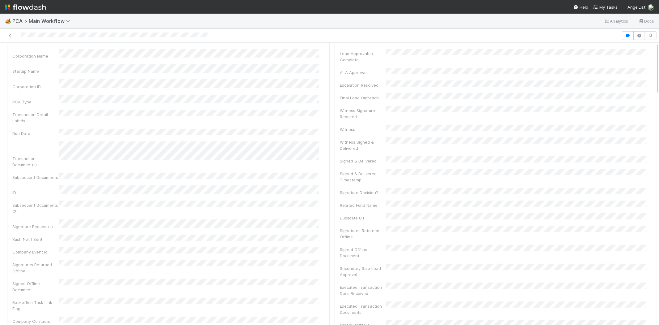
scroll to position [0, 0]
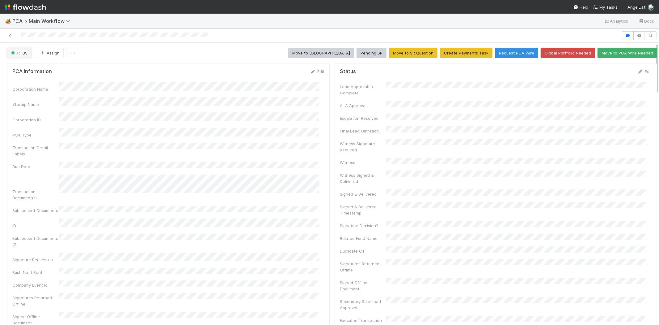
click at [24, 56] on button "RTBS" at bounding box center [19, 53] width 24 height 11
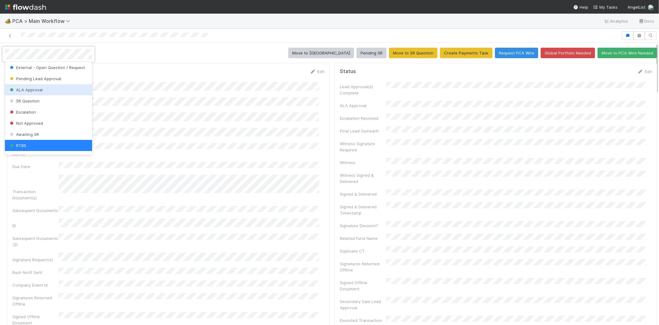
click at [100, 53] on div at bounding box center [329, 162] width 659 height 325
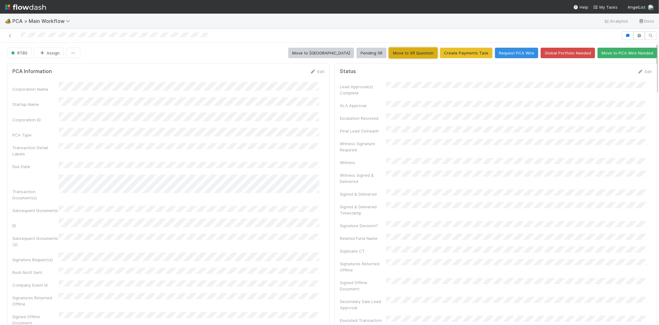
click at [408, 55] on button "Move to SR Question" at bounding box center [413, 53] width 49 height 11
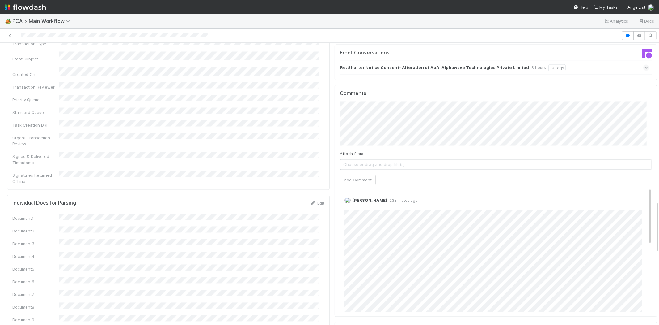
scroll to position [859, 0]
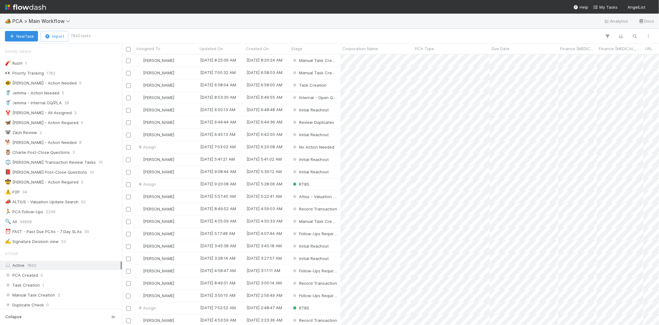
scroll to position [265, 532]
click at [607, 5] on span "My Tasks" at bounding box center [606, 7] width 24 height 5
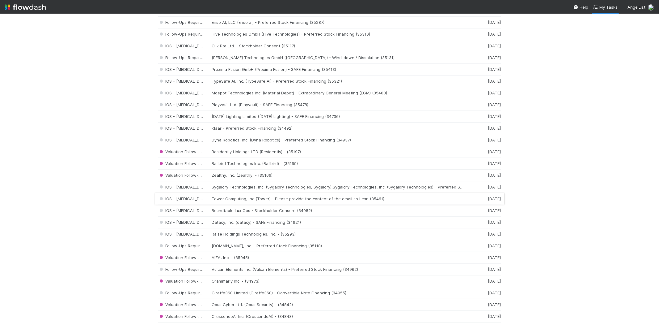
scroll to position [584, 0]
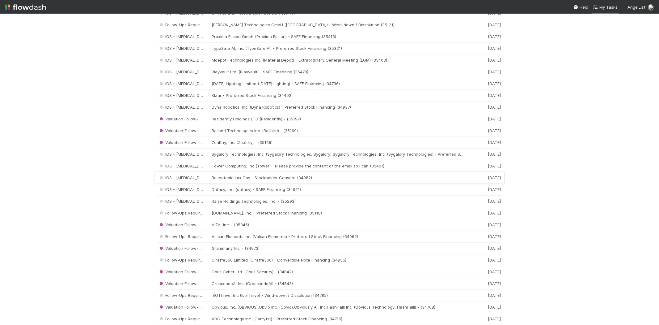
click at [271, 178] on div "IOS - [MEDICAL_DATA] Roundtable Lux Ops - Stockholder Consent (34082) [DATE]" at bounding box center [329, 178] width 343 height 12
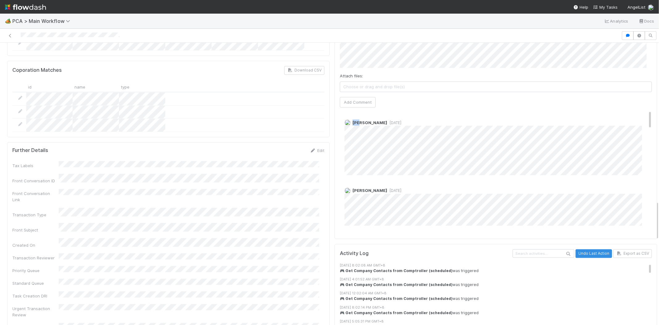
drag, startPoint x: 354, startPoint y: 75, endPoint x: 350, endPoint y: 75, distance: 4.1
click at [347, 120] on span "[PERSON_NAME]" at bounding box center [366, 122] width 43 height 5
click at [362, 120] on span "[PERSON_NAME]" at bounding box center [370, 122] width 35 height 5
drag, startPoint x: 640, startPoint y: 78, endPoint x: 629, endPoint y: 139, distance: 62.0
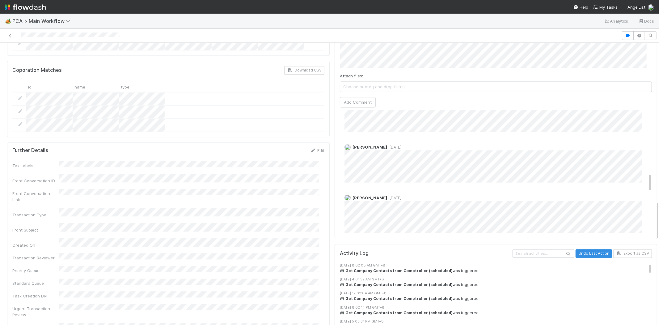
click at [631, 140] on div "Josh Tarr 1 week ago Marenz Trajano 4 weeks ago Andre Fredrick 4 weeks ago Andr…" at bounding box center [498, 105] width 317 height 791
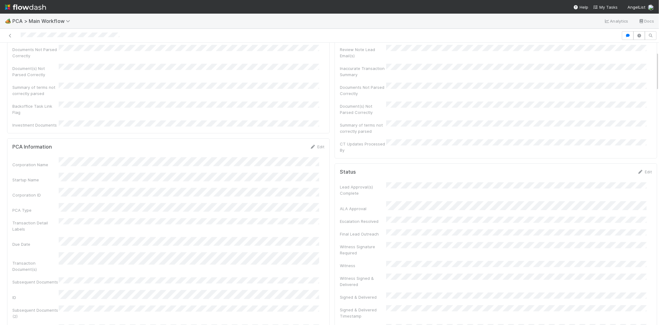
scroll to position [0, 0]
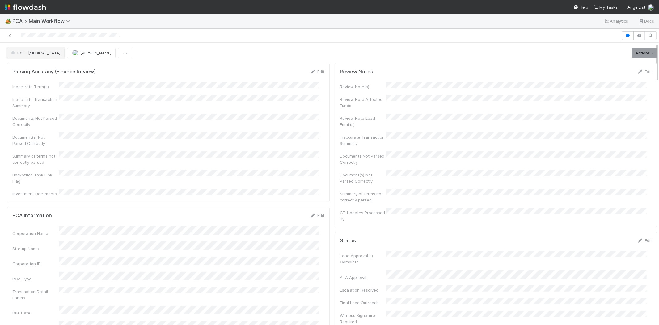
click at [26, 52] on span "IOS - [MEDICAL_DATA]" at bounding box center [35, 52] width 51 height 5
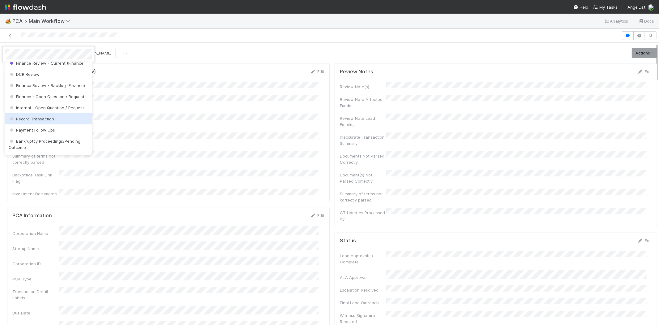
click at [60, 124] on div "Record Transaction" at bounding box center [48, 118] width 87 height 11
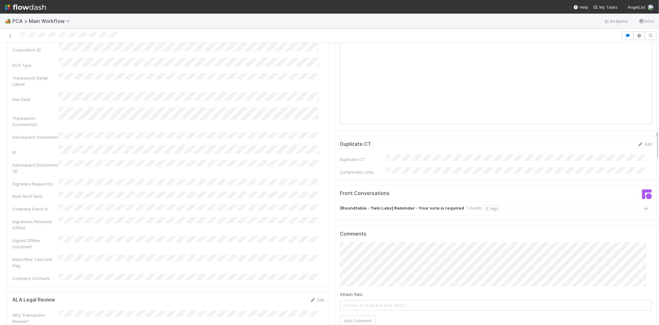
scroll to position [893, 0]
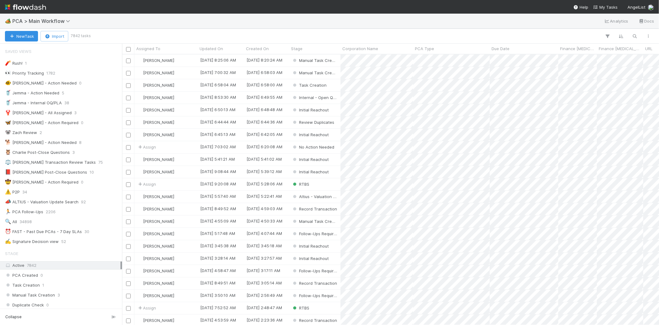
scroll to position [265, 532]
click at [610, 5] on span "My Tasks" at bounding box center [606, 7] width 24 height 5
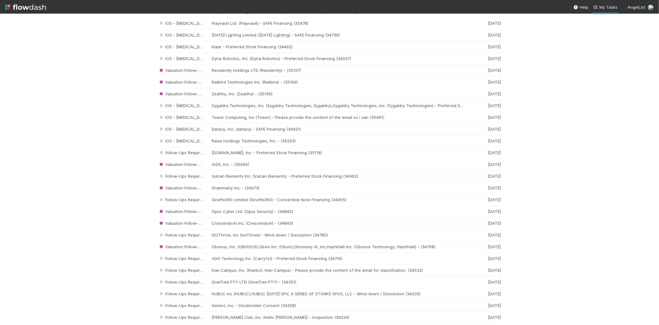
scroll to position [685, 0]
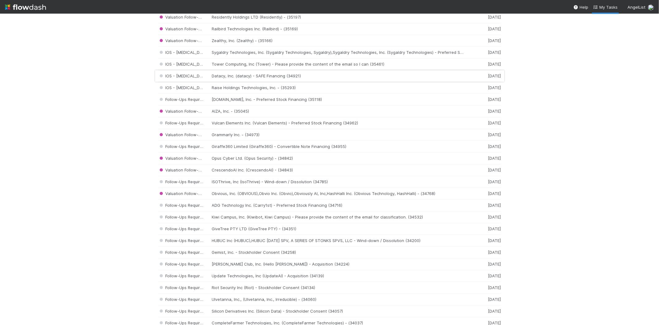
click at [248, 78] on div "IOS - [MEDICAL_DATA] Datacy, Inc. (datacy) - SAFE Financing (34921) [DATE]" at bounding box center [329, 76] width 343 height 12
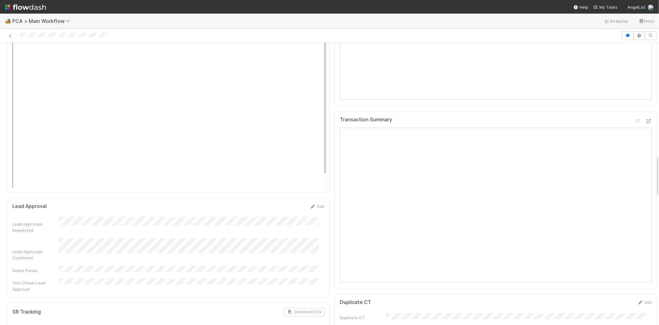
scroll to position [721, 0]
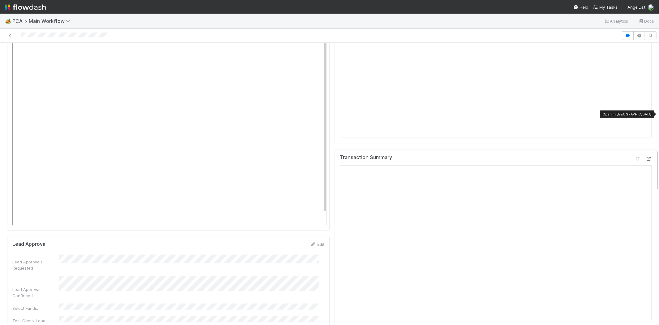
click at [646, 157] on icon at bounding box center [649, 159] width 6 height 4
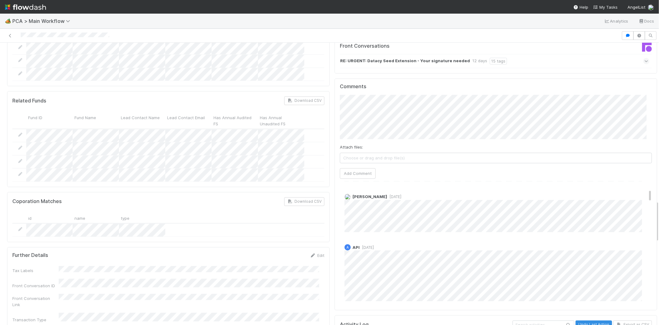
scroll to position [69, 0]
click at [612, 7] on span "My Tasks" at bounding box center [606, 7] width 24 height 5
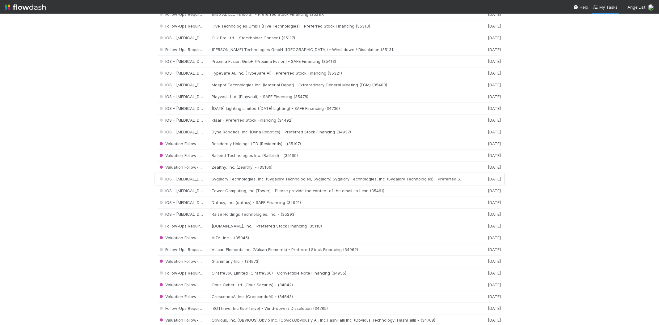
scroll to position [549, 0]
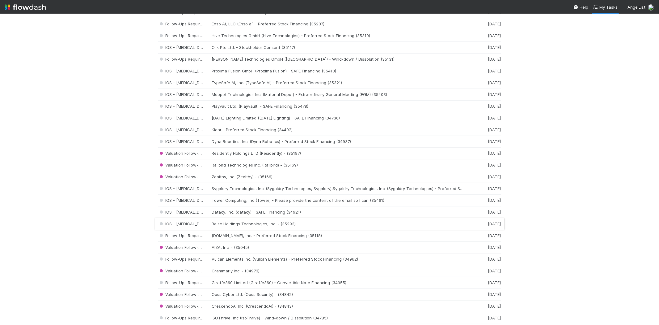
click at [233, 225] on div "IOS - ICU Raise Holdings Technologies, Inc. - (35293) 1 week ago" at bounding box center [329, 224] width 343 height 12
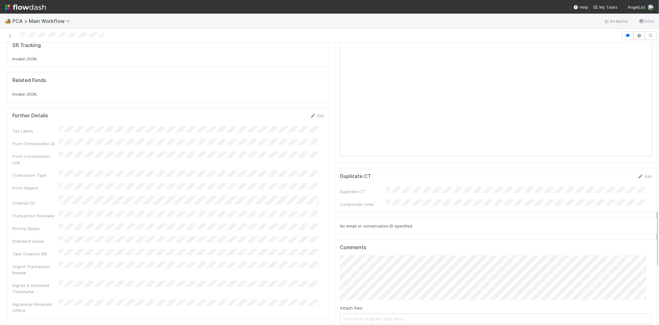
scroll to position [824, 0]
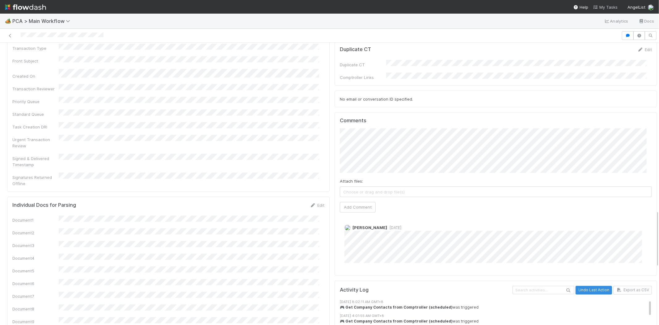
click at [608, 5] on span "My Tasks" at bounding box center [606, 7] width 24 height 5
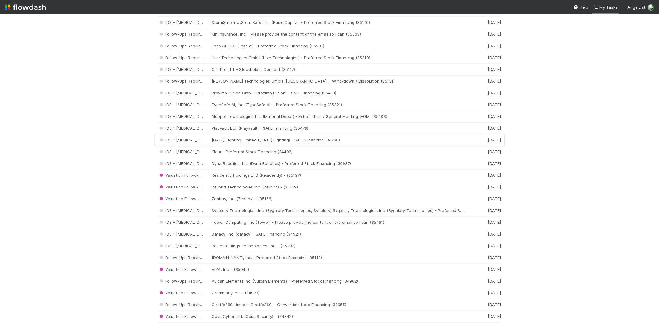
scroll to position [549, 0]
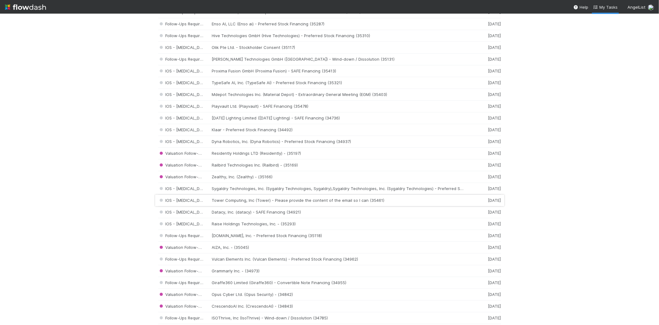
click at [248, 203] on div "IOS - ICU Tower Computing, Inc (Tower) - Please provide the content of the emai…" at bounding box center [329, 200] width 343 height 12
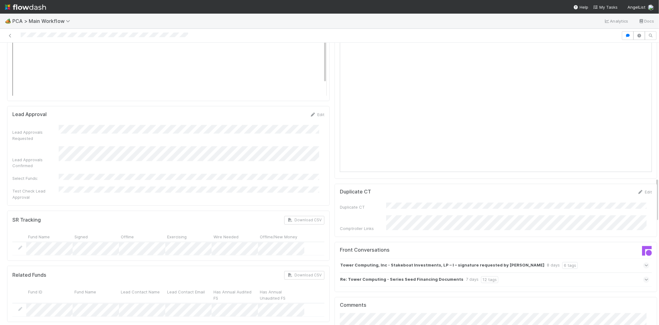
scroll to position [859, 0]
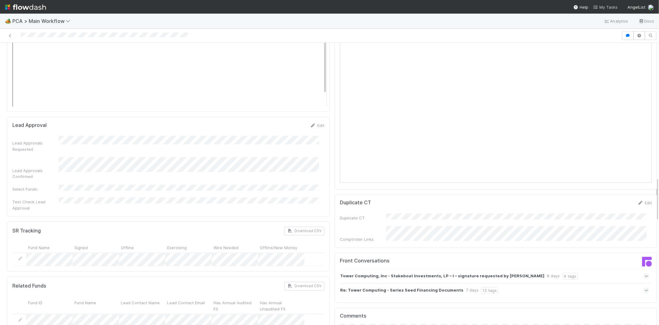
click at [605, 6] on span "My Tasks" at bounding box center [606, 7] width 24 height 5
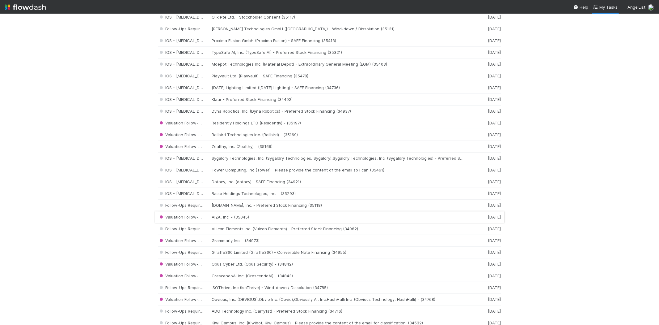
scroll to position [584, 0]
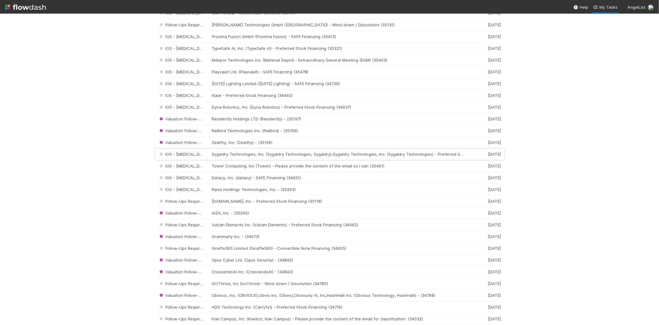
click at [228, 155] on div "IOS - ICU Sygaldry Technologies, Inc. (Sygaldry Technologies, Sygaldry),Sygaldr…" at bounding box center [329, 154] width 343 height 12
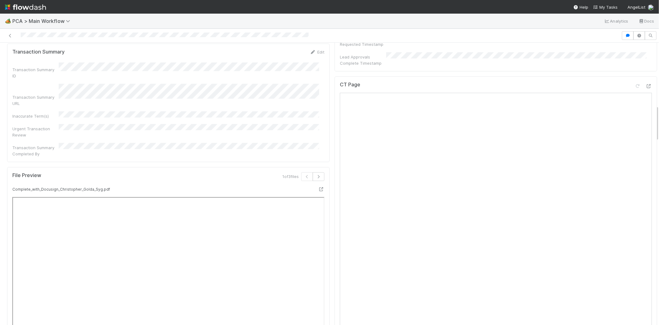
scroll to position [481, 0]
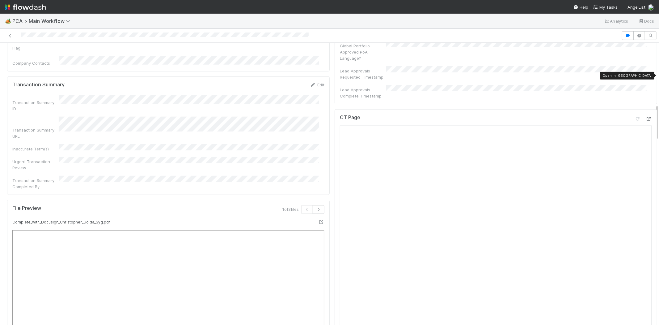
click at [646, 117] on icon at bounding box center [649, 119] width 6 height 4
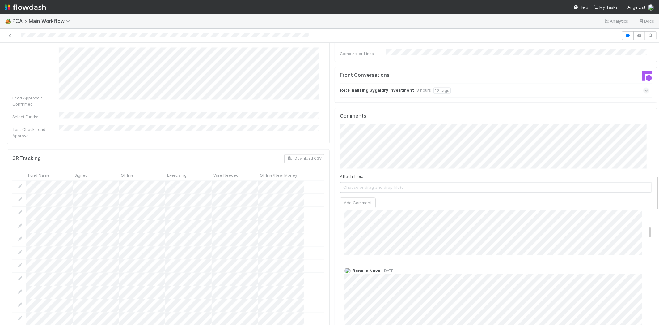
scroll to position [137, 0]
drag, startPoint x: 606, startPoint y: 6, endPoint x: 599, endPoint y: 7, distance: 7.1
click at [606, 6] on span "My Tasks" at bounding box center [606, 7] width 24 height 5
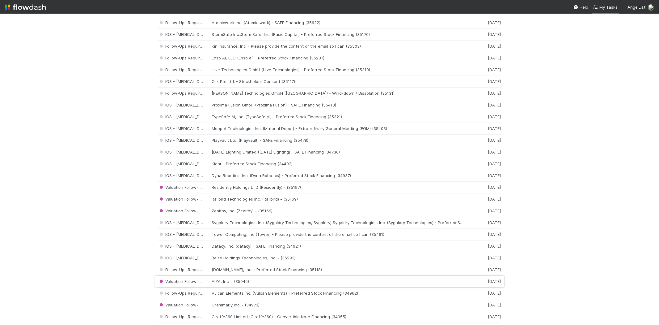
scroll to position [515, 0]
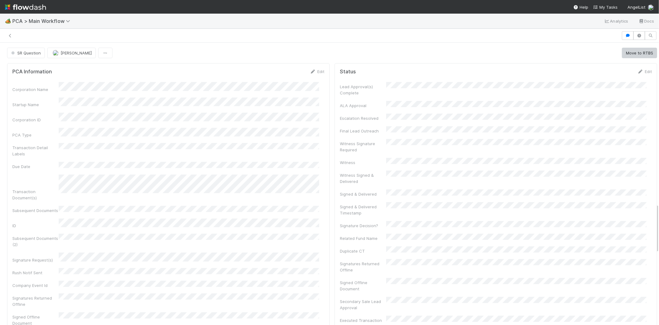
scroll to position [918, 0]
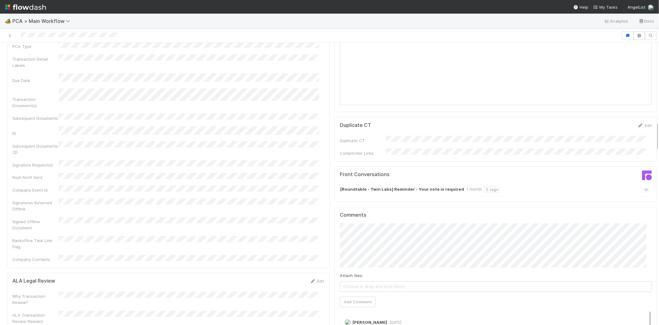
scroll to position [893, 0]
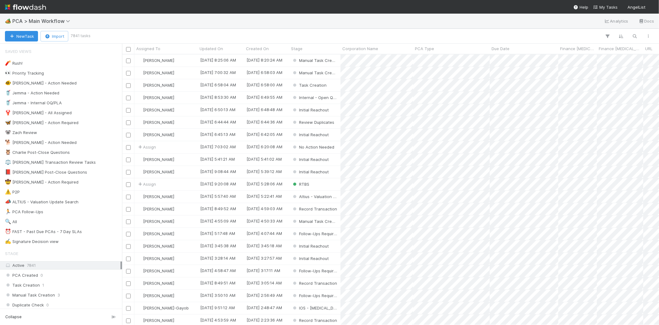
scroll to position [265, 532]
click at [608, 6] on span "My Tasks" at bounding box center [606, 7] width 24 height 5
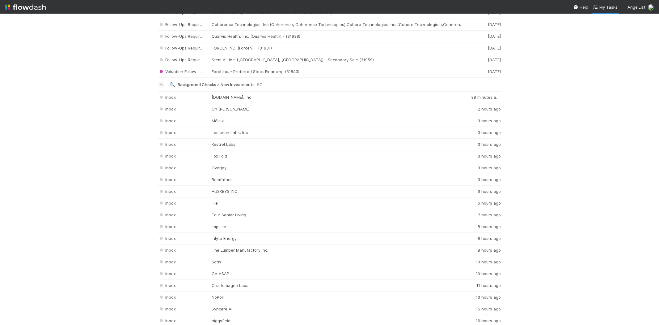
scroll to position [927, 0]
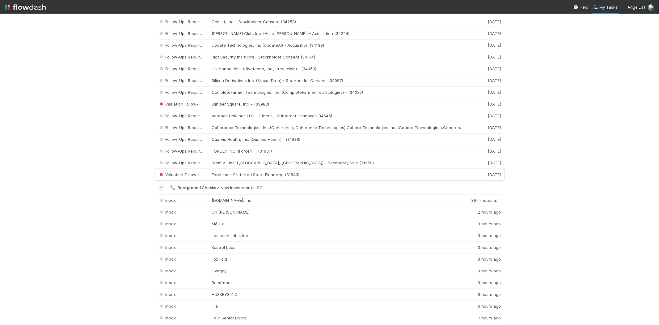
click at [241, 179] on div "Valuation Follow-Ups Required Farel Inc. - Preferred Stock Financing (31843) 3 …" at bounding box center [329, 175] width 343 height 12
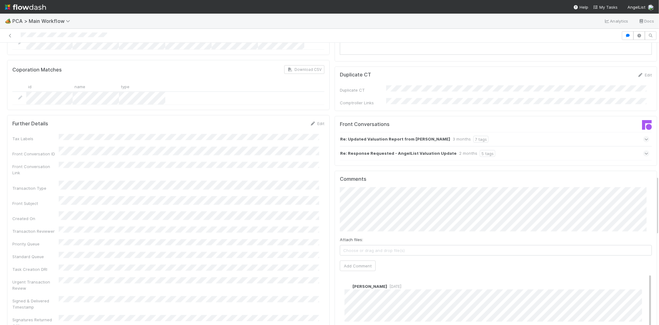
scroll to position [618, 0]
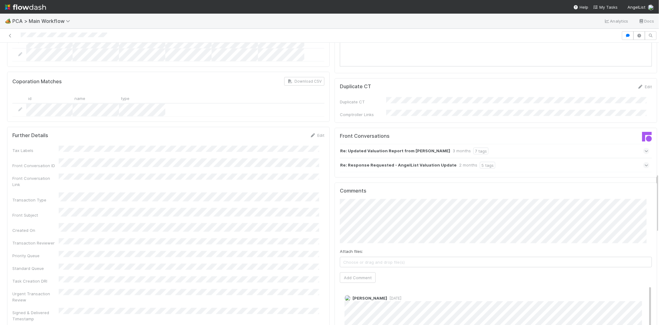
click at [645, 162] on icon at bounding box center [647, 165] width 4 height 6
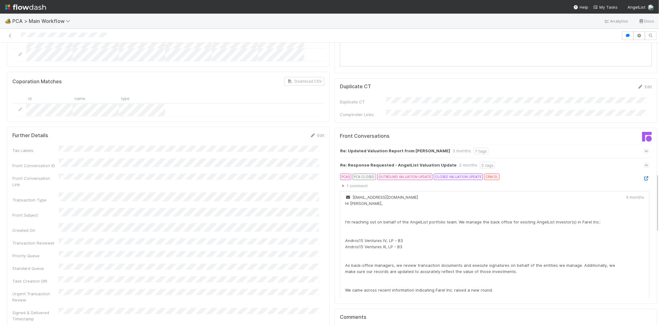
click at [644, 176] on icon at bounding box center [647, 178] width 6 height 4
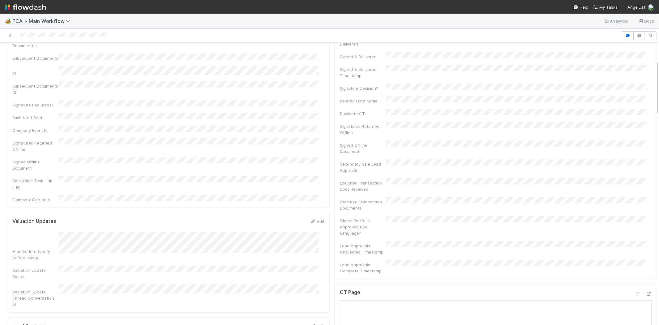
scroll to position [0, 0]
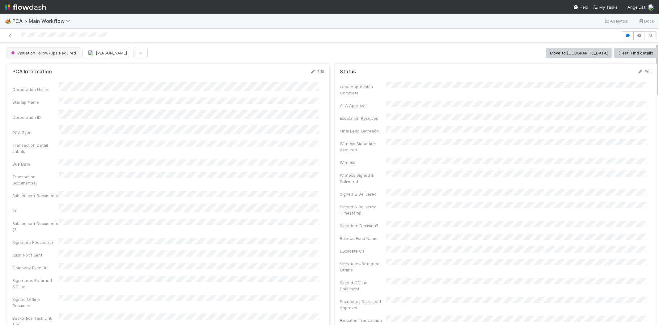
click at [66, 55] on button "Valuation Follow-Ups Required" at bounding box center [43, 53] width 73 height 11
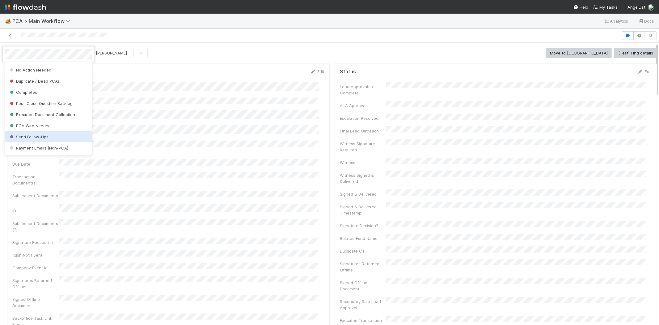
click at [64, 137] on div "Send Follow-Ups" at bounding box center [48, 136] width 87 height 11
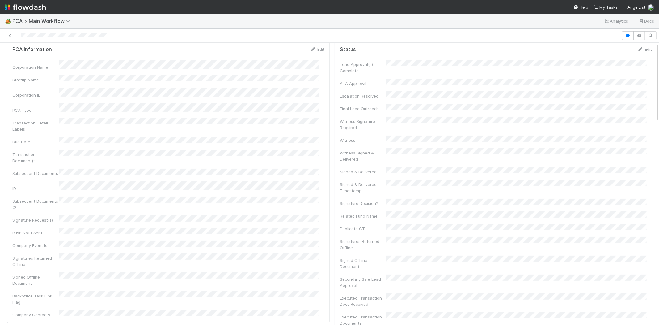
scroll to position [0, 0]
click at [45, 53] on span "Send Follow-Ups" at bounding box center [30, 52] width 40 height 5
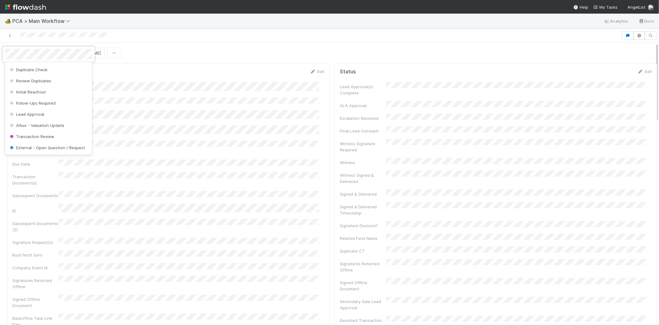
scroll to position [30, 0]
click at [61, 104] on div "Follow-Ups Required" at bounding box center [48, 105] width 87 height 11
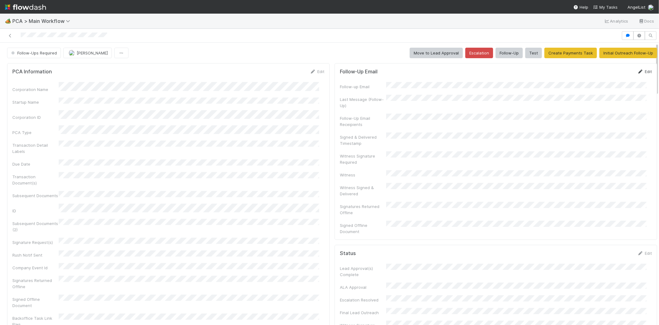
click at [638, 71] on link "Edit" at bounding box center [645, 71] width 15 height 5
click at [611, 71] on button "Save" at bounding box center [620, 73] width 18 height 11
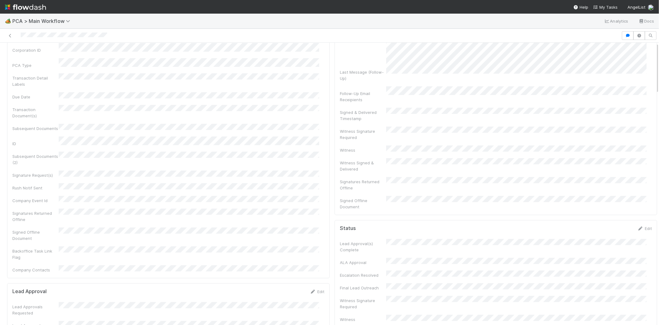
scroll to position [0, 0]
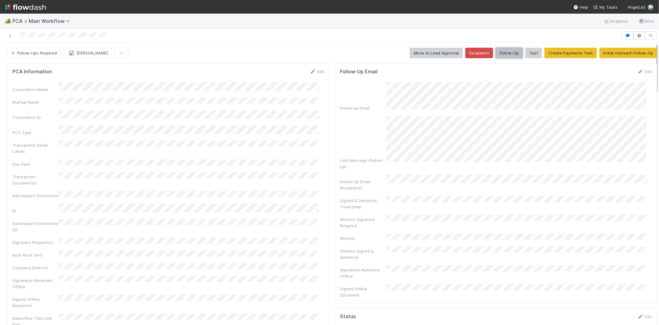
click at [496, 54] on button "Follow-Up" at bounding box center [509, 53] width 27 height 11
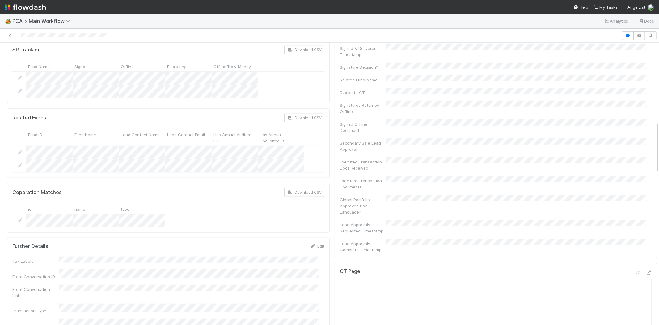
scroll to position [446, 0]
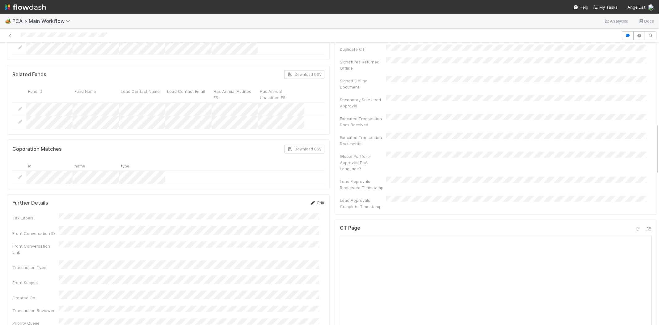
click at [311, 201] on icon at bounding box center [313, 203] width 6 height 4
click at [58, 235] on div "Front Conversation ID" at bounding box center [168, 241] width 312 height 12
click at [286, 199] on button "Save" at bounding box center [292, 204] width 18 height 11
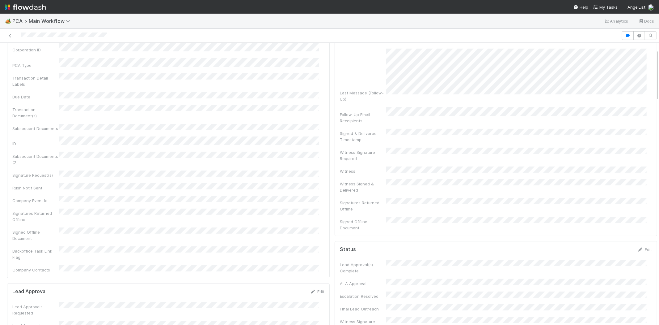
scroll to position [0, 0]
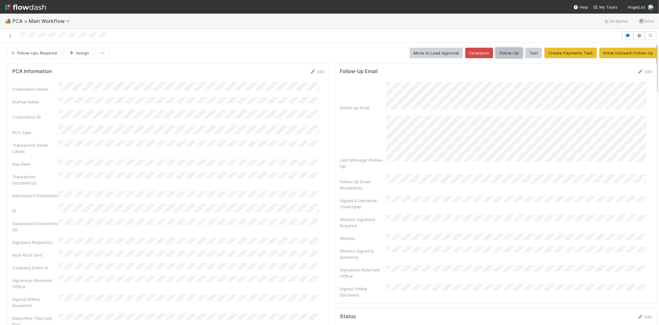
click at [498, 54] on button "Follow-Up" at bounding box center [509, 53] width 27 height 11
click at [20, 33] on div at bounding box center [310, 35] width 617 height 9
click at [607, 7] on span "My Tasks" at bounding box center [606, 7] width 24 height 5
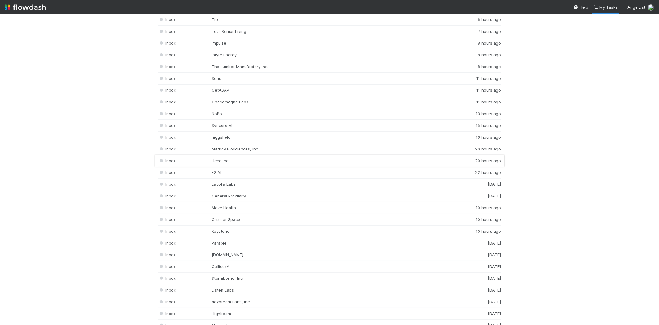
scroll to position [996, 0]
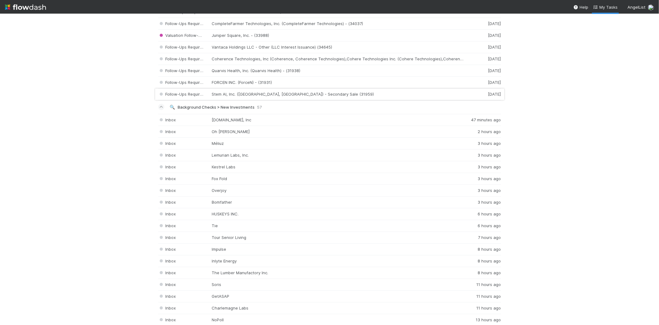
click at [288, 96] on div "Follow-Ups Required Stem AI, Inc. (Stem AI, StemAI) - Secondary Sale (31959) 3 …" at bounding box center [329, 94] width 343 height 12
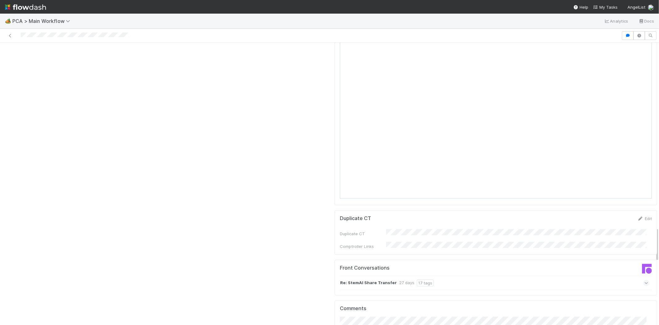
scroll to position [1511, 0]
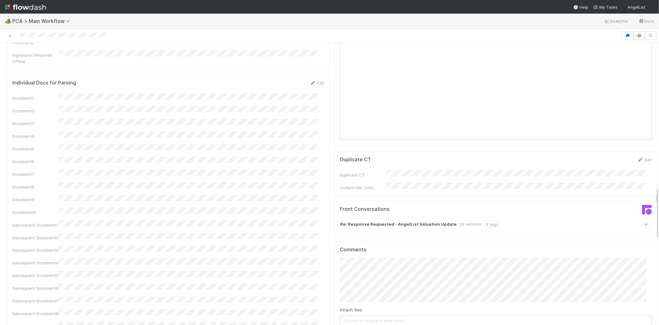
scroll to position [824, 0]
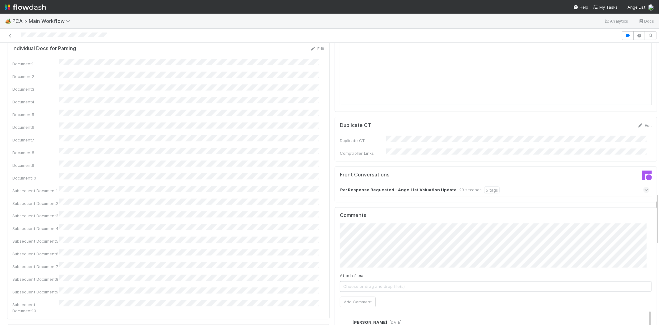
click at [644, 187] on span at bounding box center [647, 190] width 6 height 6
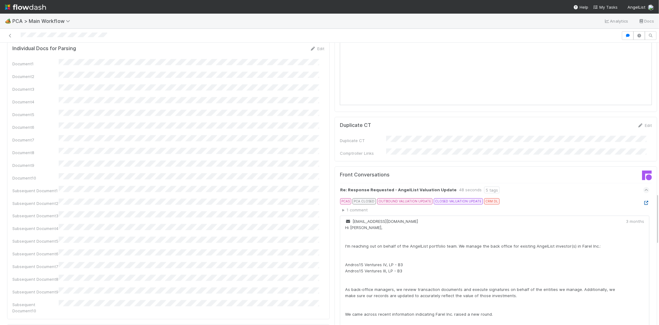
click at [644, 201] on icon at bounding box center [647, 203] width 6 height 4
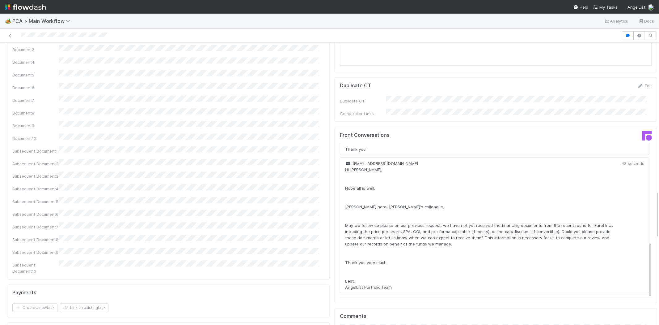
scroll to position [962, 0]
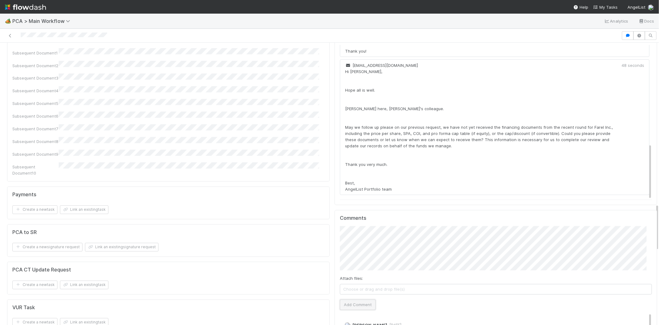
click at [350, 299] on button "Add Comment" at bounding box center [358, 304] width 36 height 11
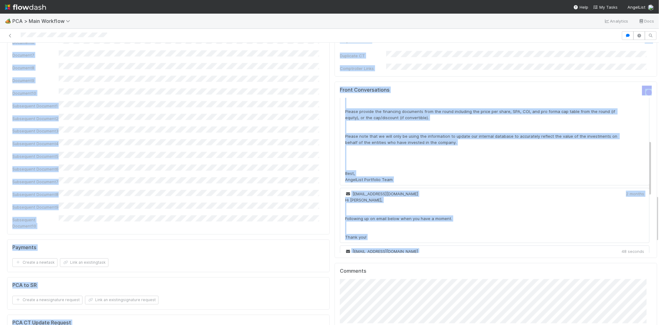
scroll to position [0, 0]
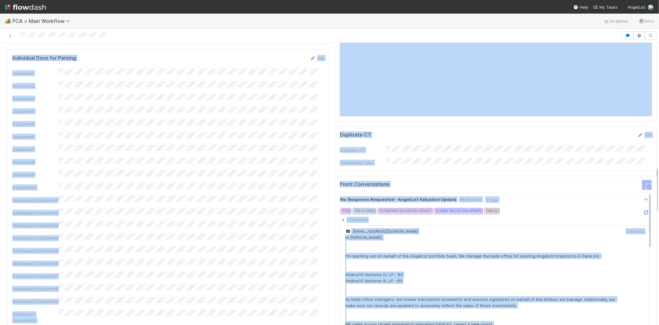
drag, startPoint x: 639, startPoint y: 97, endPoint x: 635, endPoint y: 38, distance: 58.9
click at [635, 30] on div "Follow-Ups Required Assign Move to Lead Approval Escalation Follow-Up Test Crea…" at bounding box center [329, 177] width 659 height 296
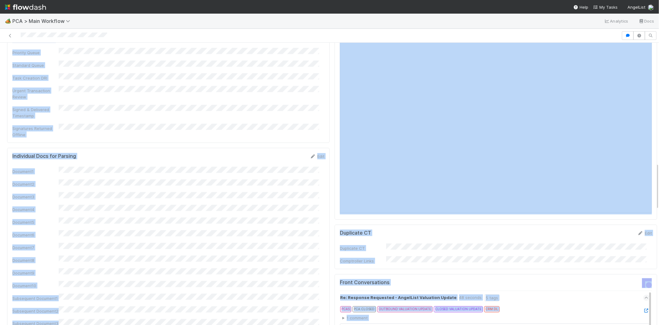
click at [216, 80] on div "Further Details Edit Tax Labels Front Conversation ID Front Conversation Link T…" at bounding box center [168, 33] width 323 height 219
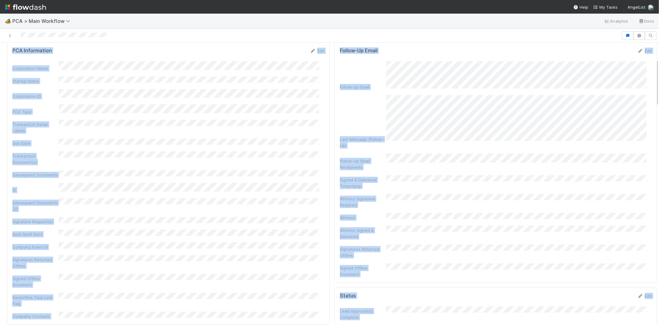
scroll to position [0, 0]
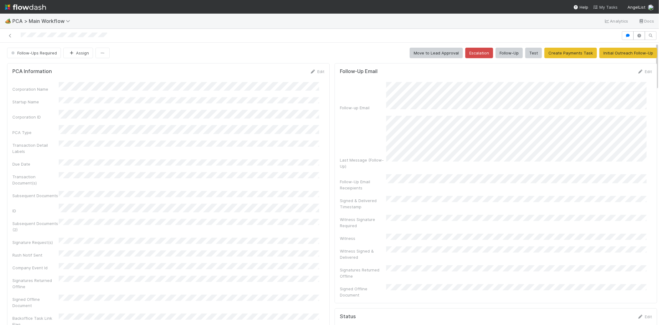
click at [607, 4] on link "My Tasks" at bounding box center [606, 7] width 24 height 6
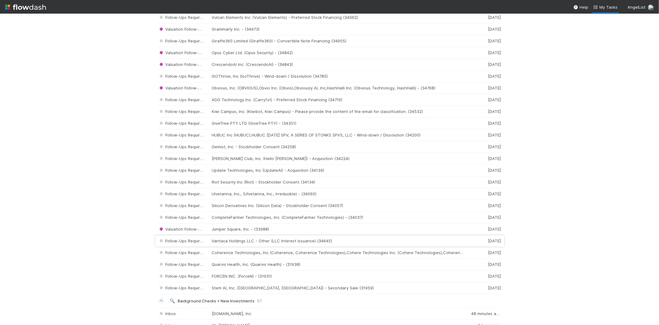
scroll to position [927, 0]
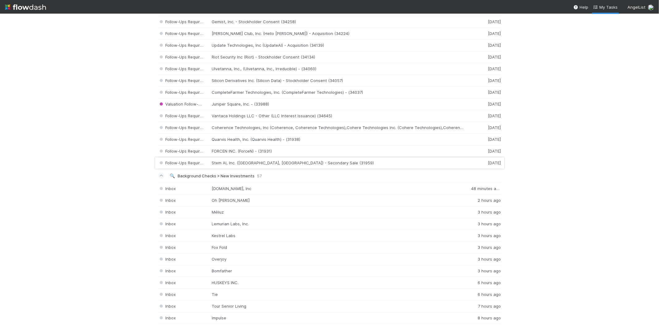
click at [297, 164] on div "Follow-Ups Required Stem AI, Inc. ([GEOGRAPHIC_DATA], [GEOGRAPHIC_DATA]) - Seco…" at bounding box center [329, 163] width 343 height 12
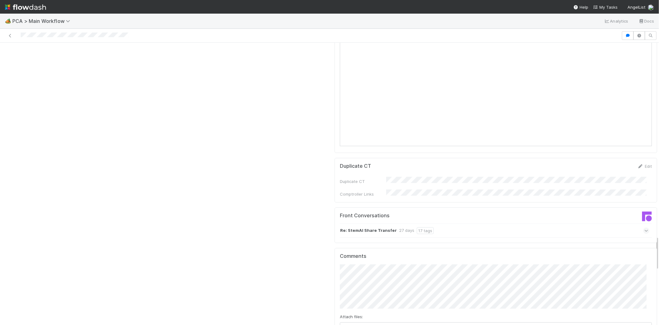
scroll to position [1580, 0]
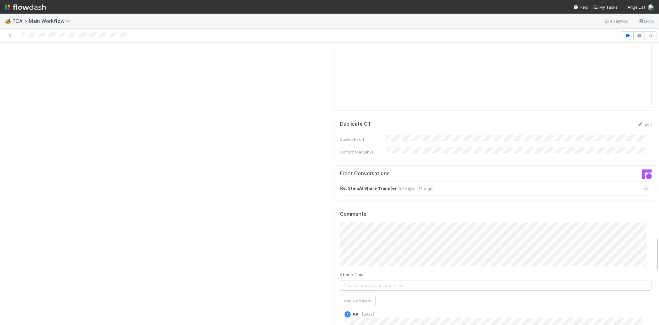
click at [634, 181] on div "Re: StemAI Share Transfer 27 days 17 tags" at bounding box center [498, 188] width 317 height 14
click at [645, 185] on icon at bounding box center [647, 188] width 4 height 6
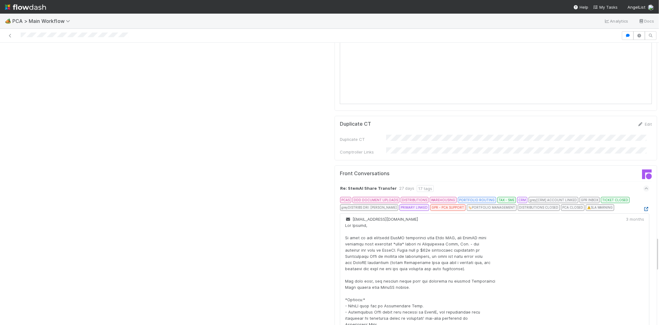
click at [644, 207] on icon at bounding box center [647, 209] width 6 height 4
click at [613, 8] on span "My Tasks" at bounding box center [606, 7] width 24 height 5
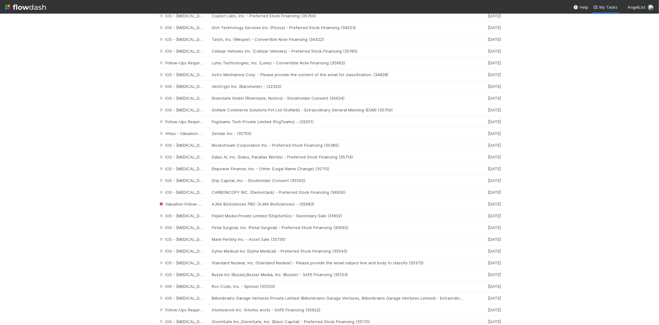
scroll to position [206, 0]
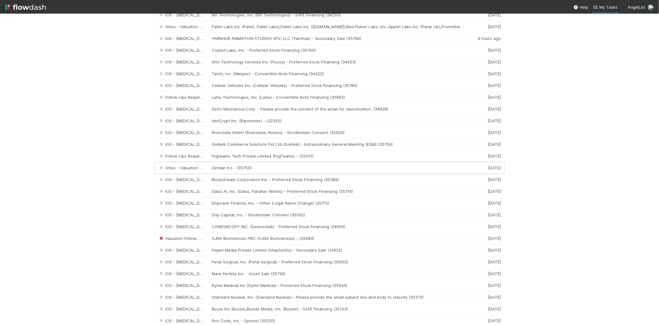
click at [256, 169] on div "Altius - Valuation Update Zendar Inc - (35750) [DATE]" at bounding box center [329, 168] width 343 height 12
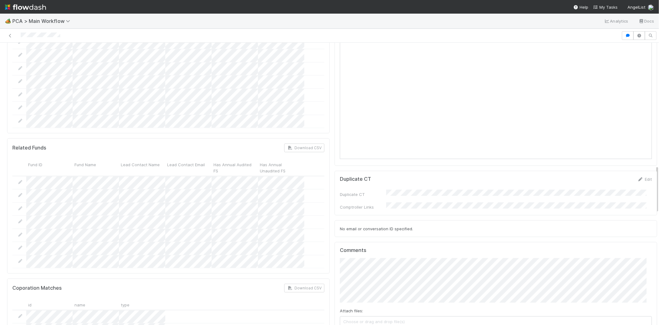
scroll to position [721, 0]
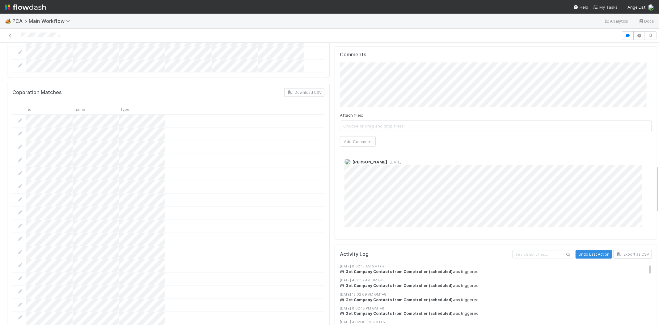
click at [611, 6] on span "My Tasks" at bounding box center [606, 7] width 24 height 5
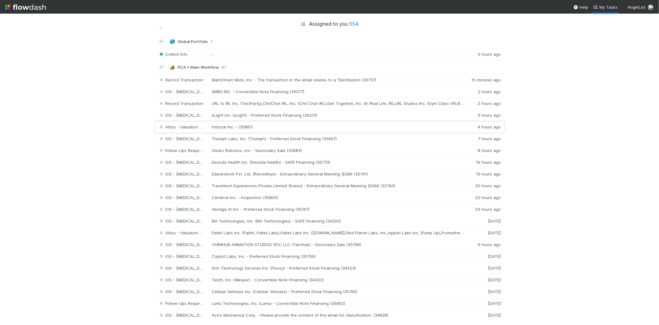
click at [239, 126] on div "Altius - Valuation Update Infisical Inc. - (35861) 4 hours ago" at bounding box center [329, 127] width 343 height 12
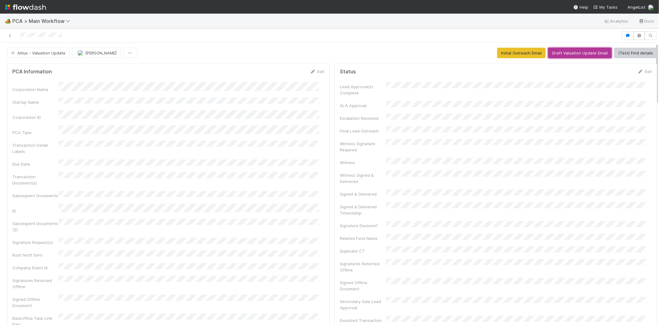
click at [561, 54] on button "Draft Valuation Update Email" at bounding box center [580, 53] width 64 height 11
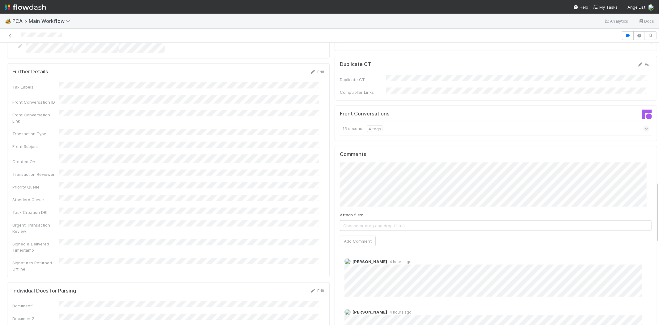
scroll to position [688, 0]
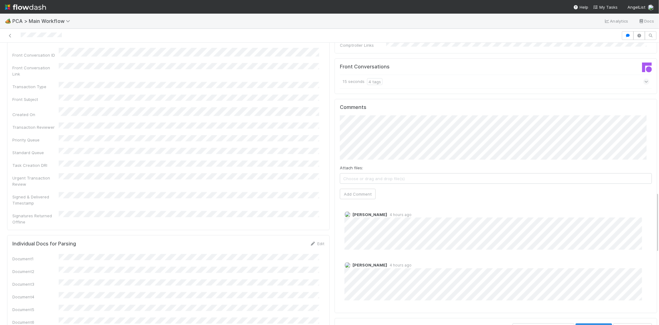
click at [19, 33] on div at bounding box center [310, 35] width 617 height 9
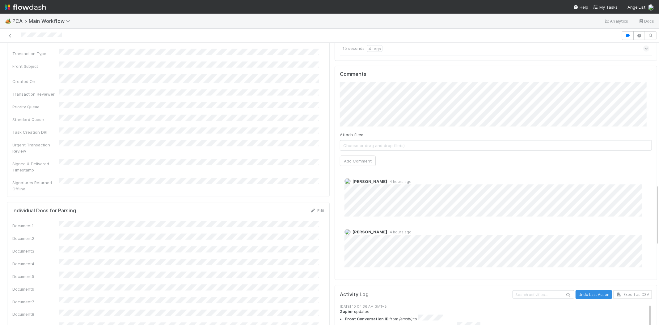
scroll to position [653, 0]
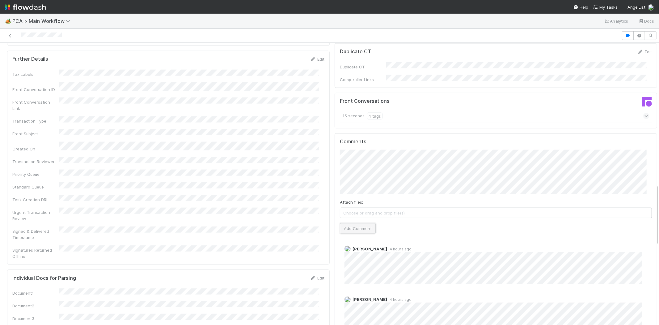
click at [362, 223] on button "Add Comment" at bounding box center [358, 228] width 36 height 11
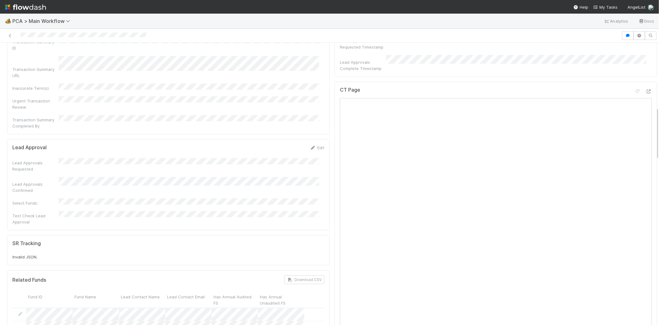
scroll to position [309, 0]
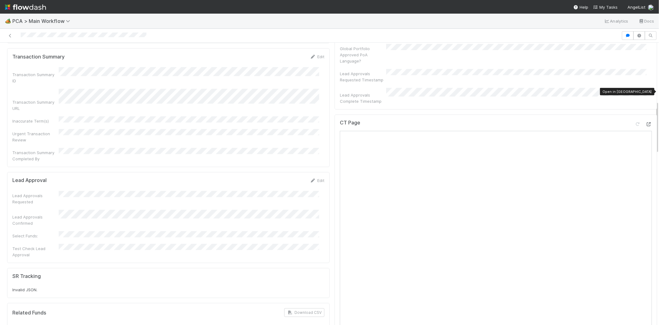
click at [646, 122] on icon at bounding box center [649, 124] width 6 height 4
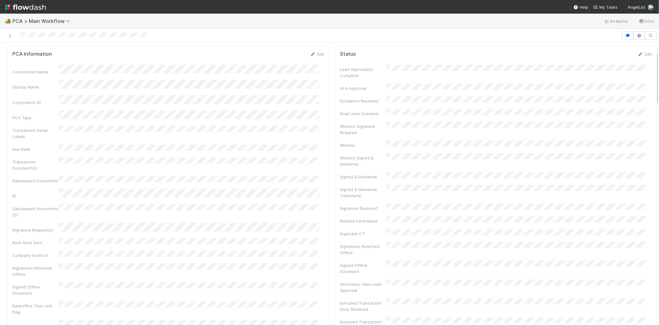
scroll to position [0, 0]
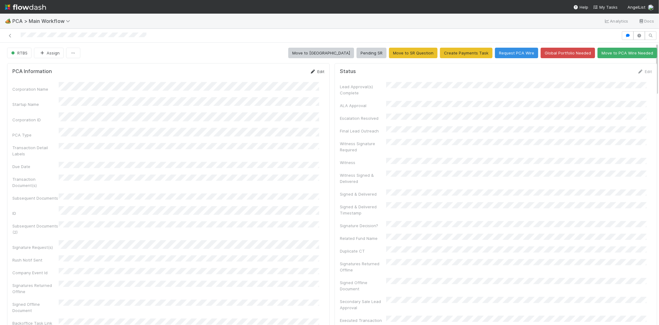
click at [312, 71] on link "Edit" at bounding box center [317, 71] width 15 height 5
click at [284, 75] on button "Save" at bounding box center [292, 73] width 18 height 11
click at [638, 70] on link "Edit" at bounding box center [645, 71] width 15 height 5
click at [611, 71] on button "Save" at bounding box center [620, 73] width 18 height 11
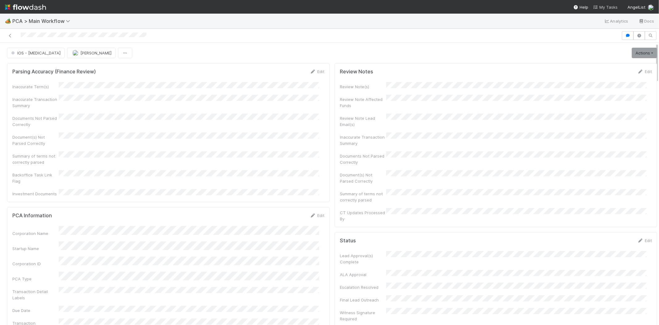
click at [602, 4] on link "My Tasks" at bounding box center [606, 7] width 24 height 6
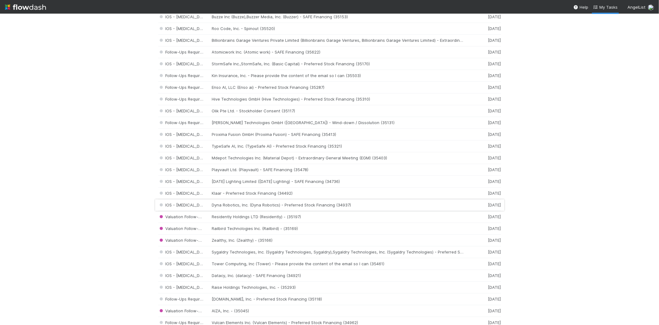
scroll to position [549, 0]
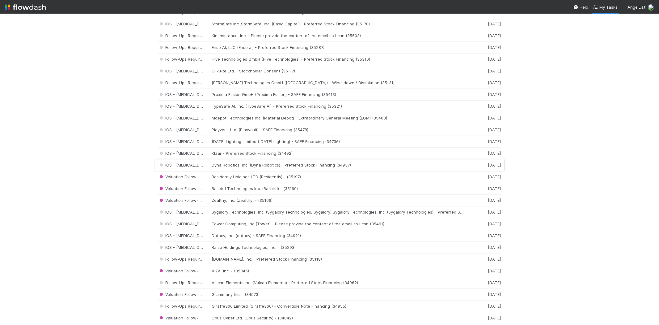
click at [257, 168] on div "IOS - ICU Dyna Robotics, Inc. (Dyna Robotics) - Preferred Stock Financing (3493…" at bounding box center [329, 165] width 343 height 12
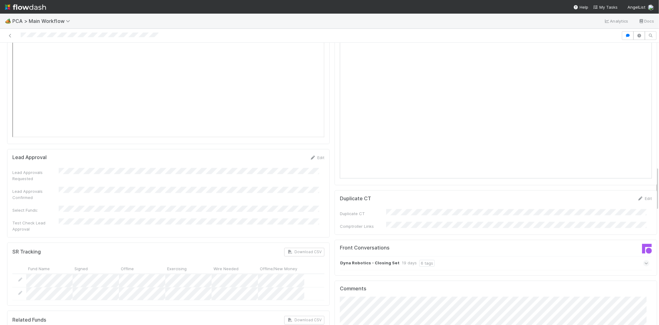
scroll to position [893, 0]
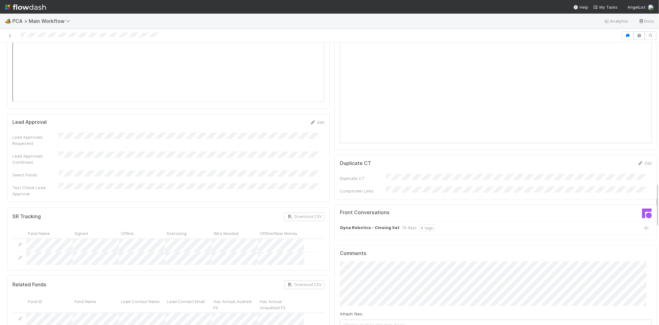
click at [645, 225] on icon at bounding box center [647, 228] width 4 height 6
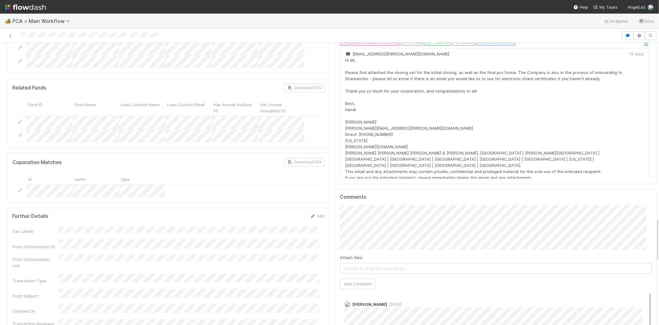
scroll to position [1133, 0]
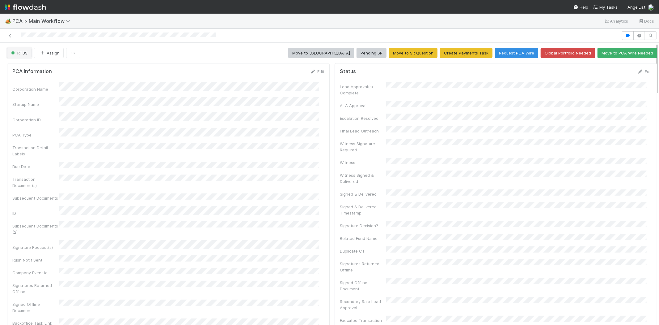
click at [23, 53] on span "RTBS" at bounding box center [19, 52] width 18 height 5
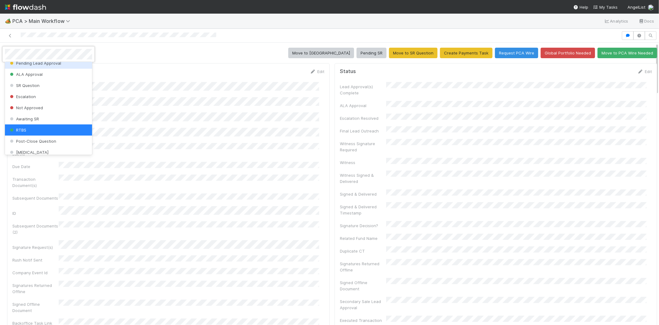
scroll to position [130, 0]
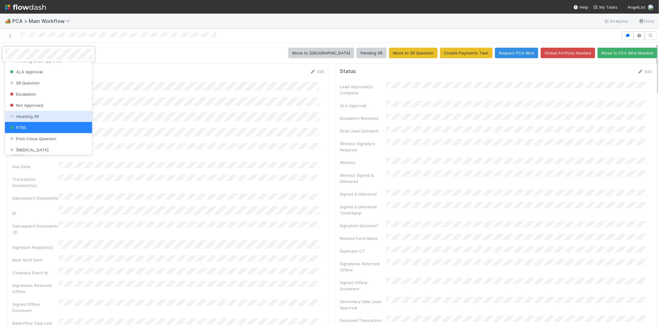
click at [42, 113] on div "Awaiting SR" at bounding box center [48, 116] width 87 height 11
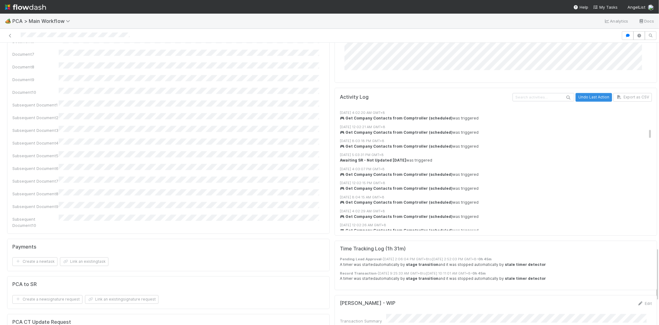
scroll to position [343, 0]
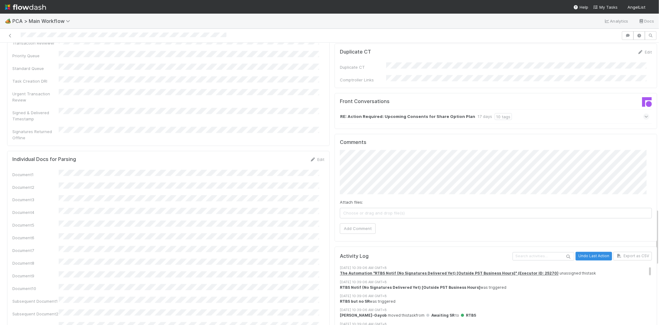
scroll to position [824, 0]
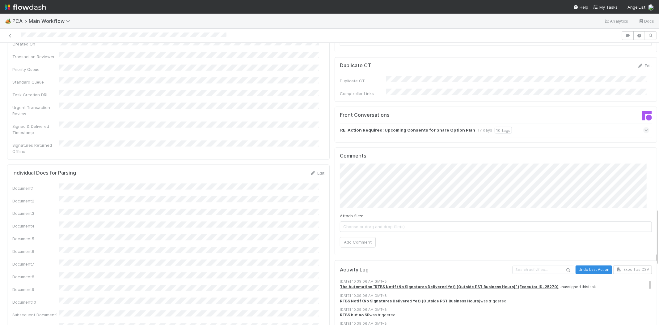
click at [645, 127] on icon at bounding box center [647, 130] width 4 height 6
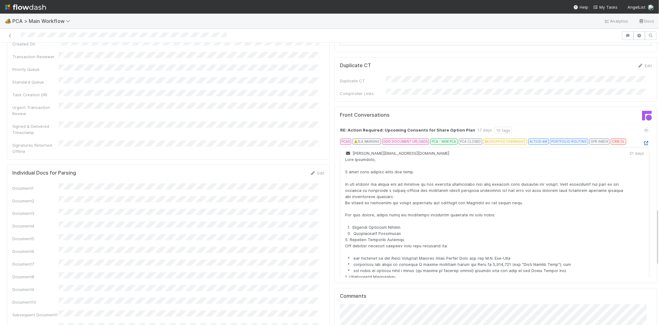
click at [644, 141] on icon at bounding box center [647, 143] width 6 height 4
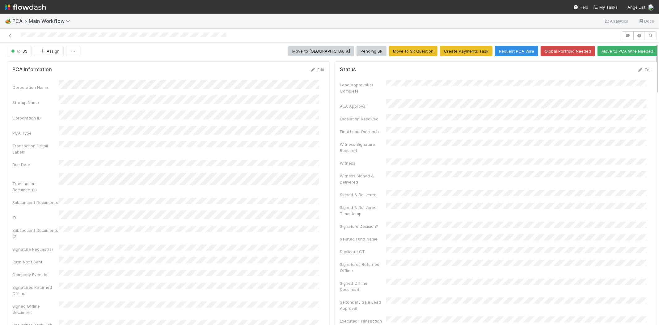
scroll to position [0, 0]
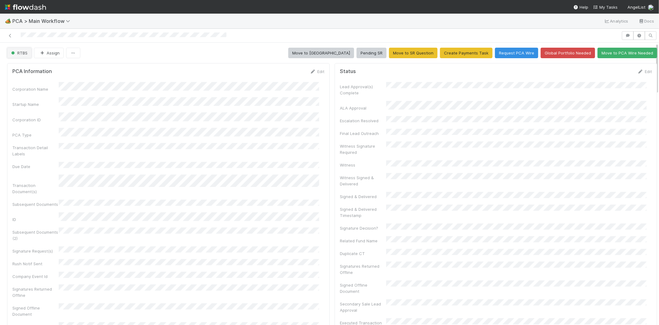
click at [20, 58] on button "RTBS" at bounding box center [19, 53] width 24 height 11
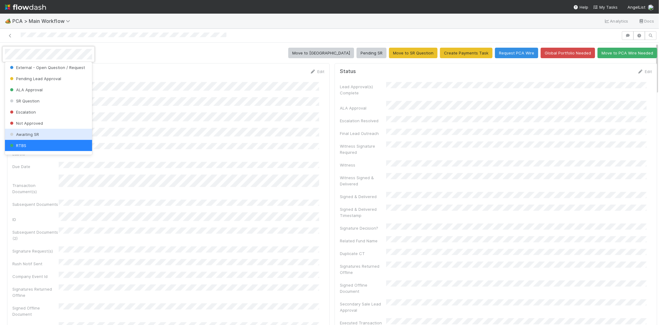
click at [37, 131] on div "Awaiting SR" at bounding box center [48, 134] width 87 height 11
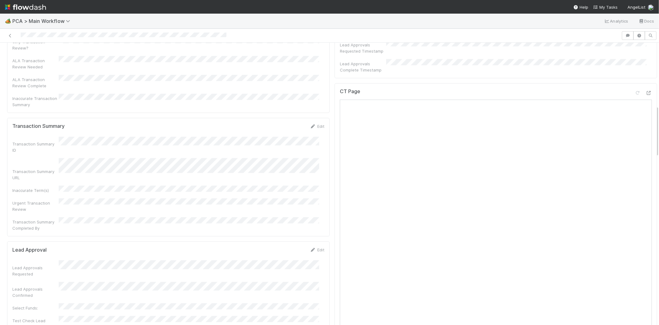
scroll to position [343, 0]
